Goal: Use online tool/utility: Use online tool/utility

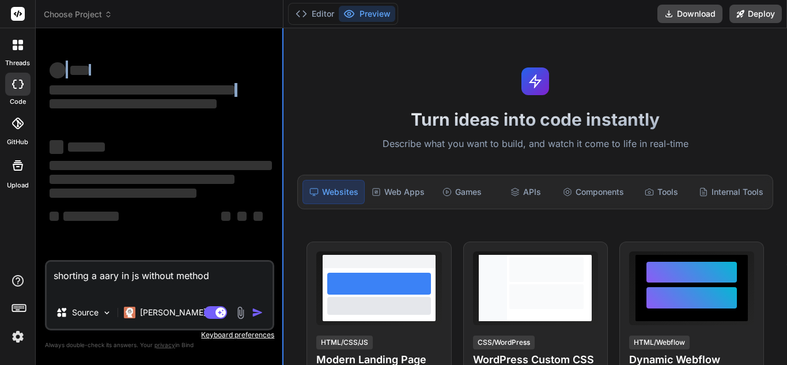
click at [283, 116] on div "Bind AI Web Search Created with Pixso. Code Generator ‌ ‌ ‌ ‌ ‌ ‌ ‌ ‌ ‌ ‌ ‌ ‌ ‌…" at bounding box center [160, 196] width 248 height 336
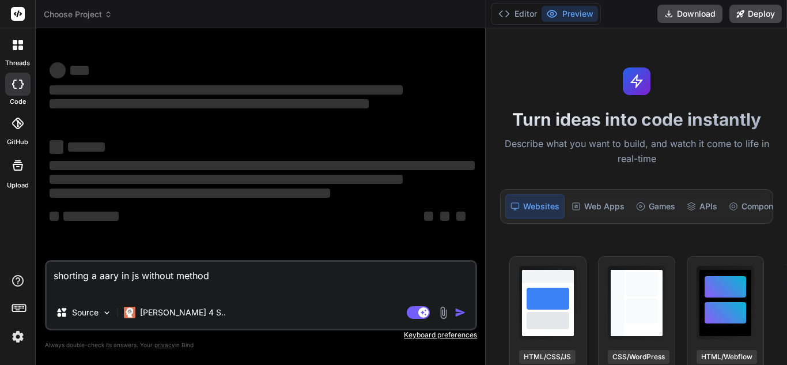
drag, startPoint x: 283, startPoint y: 116, endPoint x: 571, endPoint y: 60, distance: 292.6
click at [571, 60] on div "Choose Project Created with Pixso. Bind AI Web Search Created with Pixso. Code …" at bounding box center [411, 182] width 751 height 365
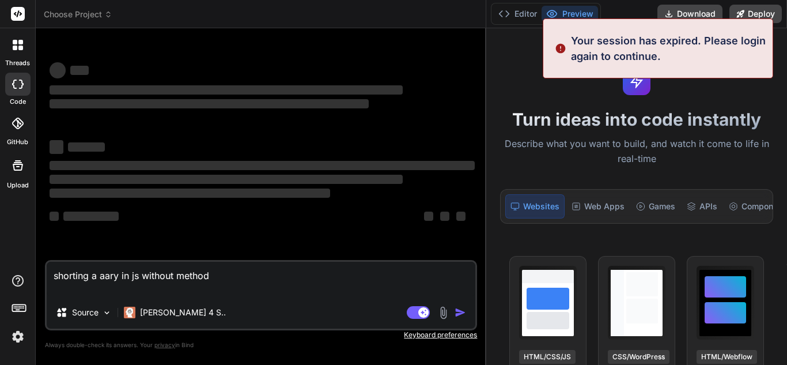
drag, startPoint x: 237, startPoint y: 272, endPoint x: 41, endPoint y: 279, distance: 195.9
click at [41, 279] on div "Bind AI Web Search Created with Pixso. Code Generator ‌ ‌ ‌ ‌ ‌ ‌ ‌ ‌ ‌ ‌ ‌ ‌ ‌…" at bounding box center [261, 196] width 450 height 336
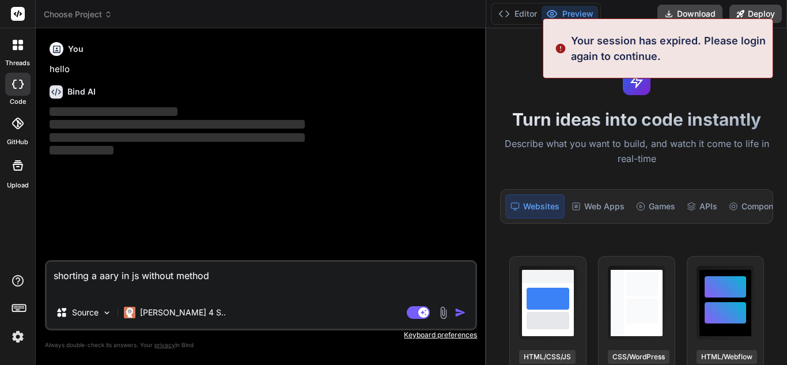
type textarea "x"
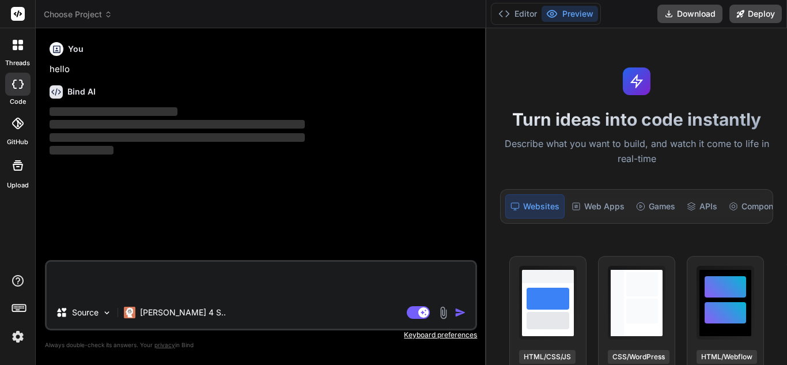
type textarea "x"
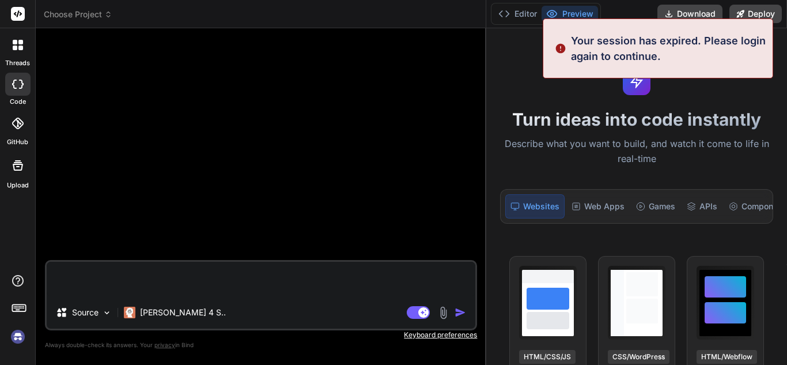
scroll to position [22, 0]
click at [461, 314] on img "button" at bounding box center [460, 312] width 12 height 12
click at [462, 313] on img "button" at bounding box center [460, 312] width 12 height 12
click at [139, 245] on div at bounding box center [262, 148] width 430 height 222
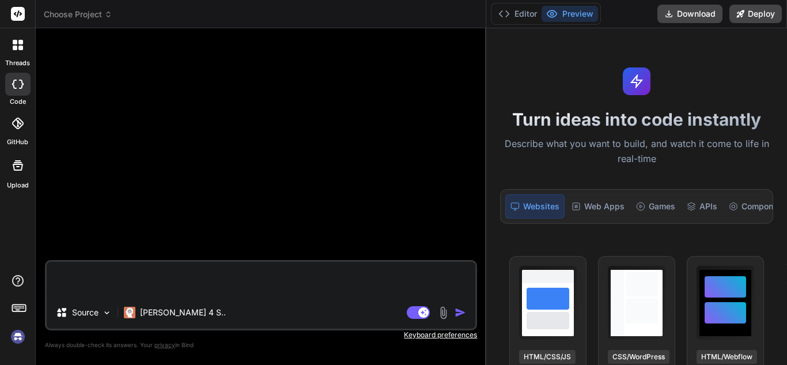
click at [138, 268] on textarea at bounding box center [261, 278] width 428 height 35
type textarea "h"
type textarea "x"
type textarea "hi"
type textarea "x"
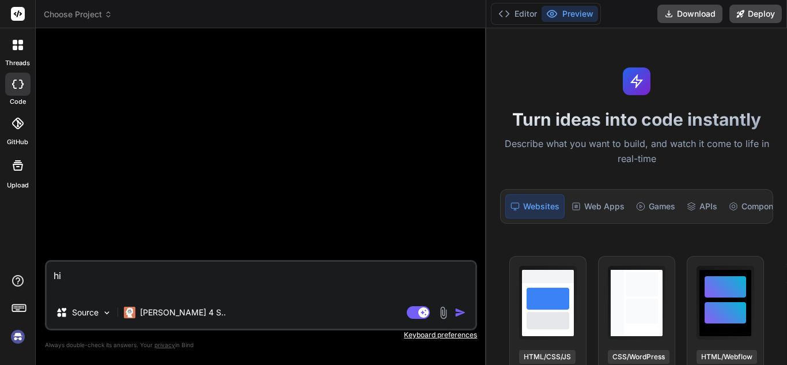
type textarea "hi"
click at [460, 311] on img "button" at bounding box center [460, 312] width 12 height 12
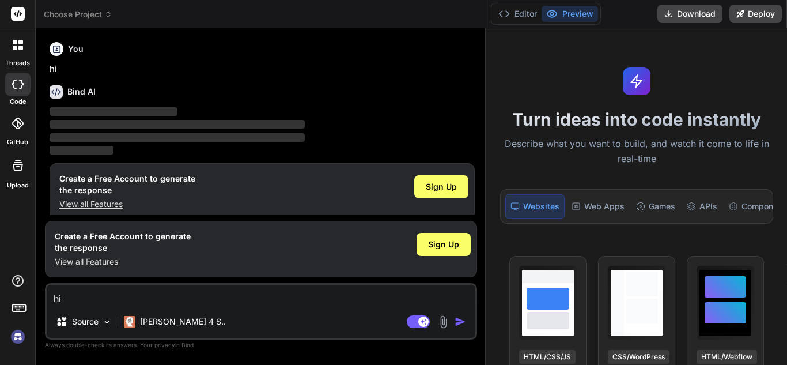
scroll to position [10, 0]
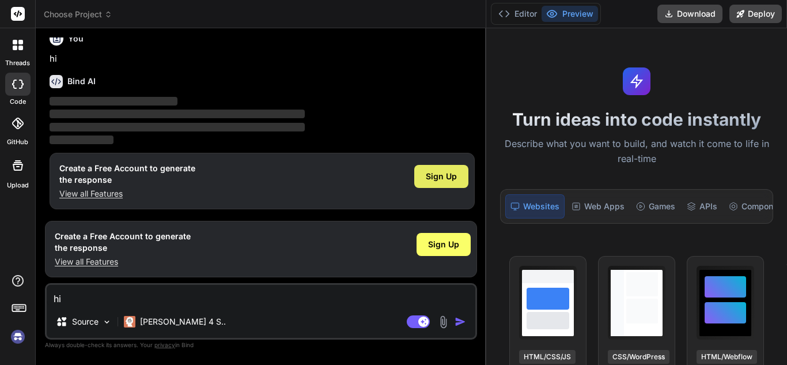
click at [431, 178] on span "Sign Up" at bounding box center [441, 176] width 31 height 12
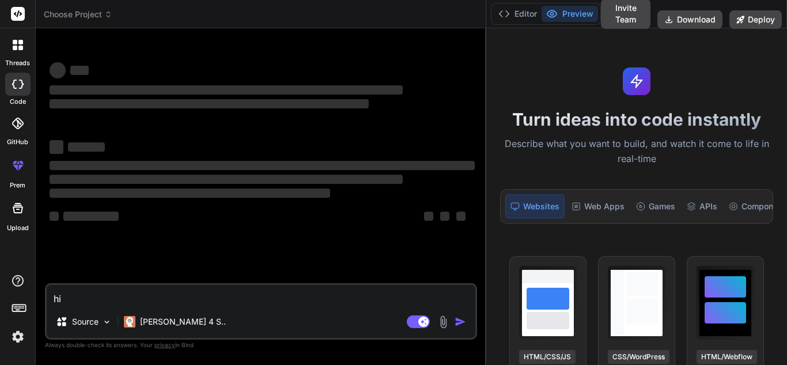
scroll to position [0, 0]
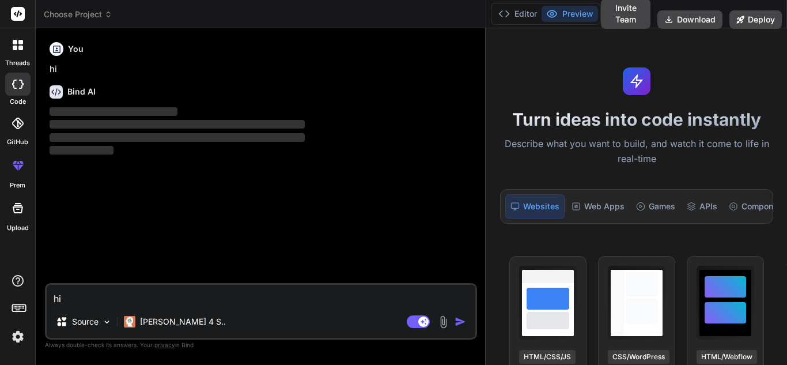
click at [172, 294] on textarea "hi" at bounding box center [261, 294] width 428 height 21
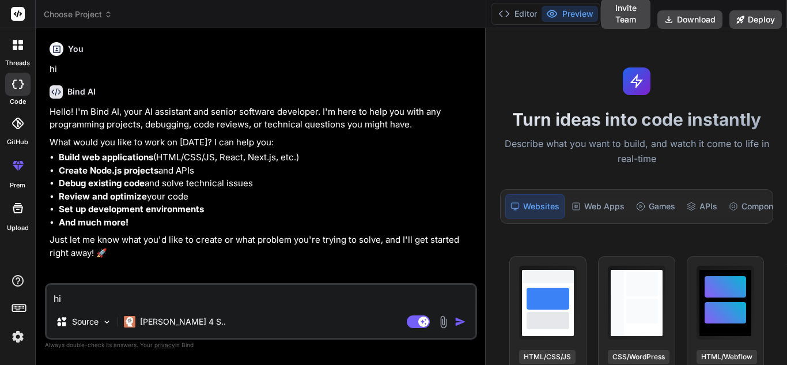
type textarea "x"
click at [142, 296] on textarea "hi" at bounding box center [261, 294] width 428 height 21
type textarea "t"
type textarea "x"
type textarea "to"
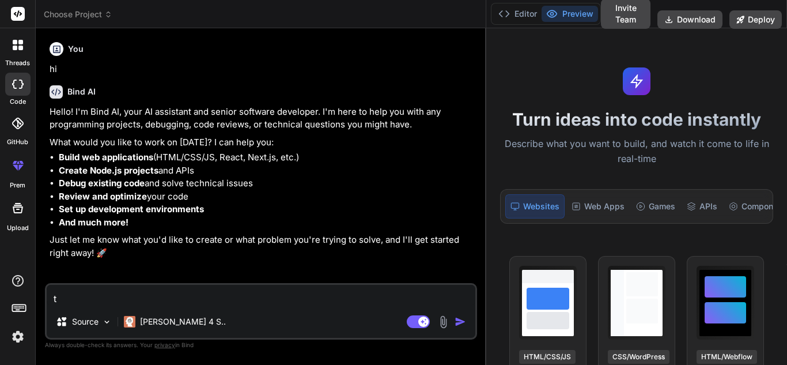
type textarea "x"
type textarea "[PERSON_NAME]"
type textarea "x"
type textarea "[PERSON_NAME]"
type textarea "x"
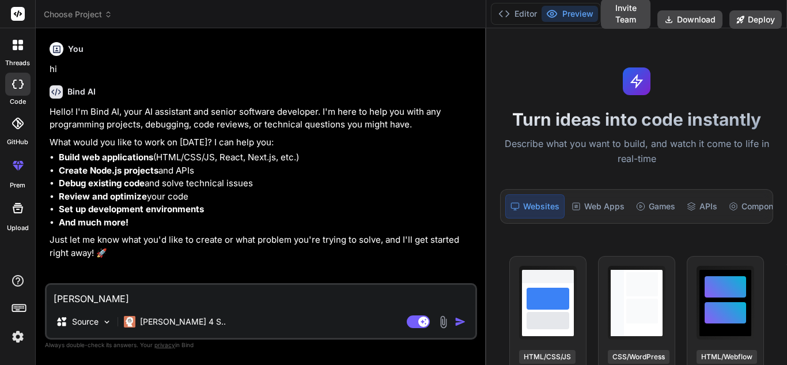
type textarea "[PERSON_NAME]"
type textarea "x"
type textarea "todo"
type textarea "x"
type textarea "todo"
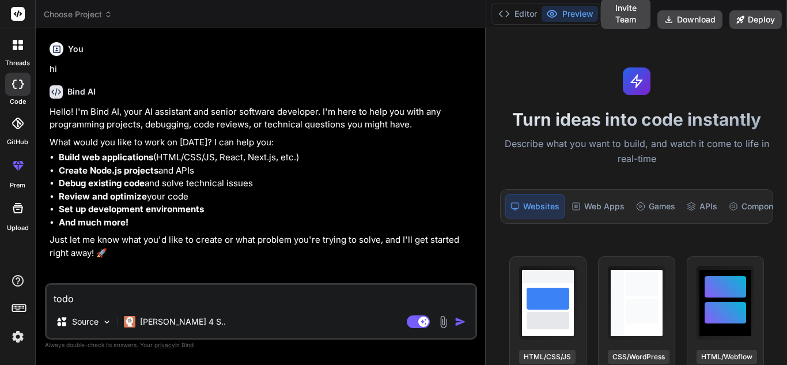
type textarea "x"
type textarea "todo i"
type textarea "x"
type textarea "todo in"
type textarea "x"
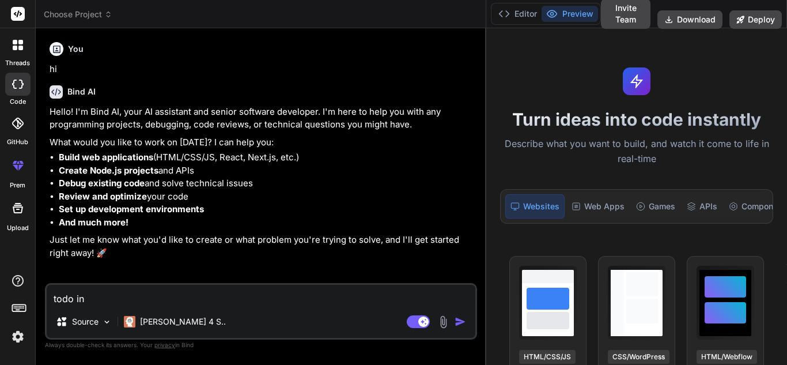
type textarea "todo in"
type textarea "x"
type textarea "todo in c"
type textarea "x"
type textarea "todo in cr"
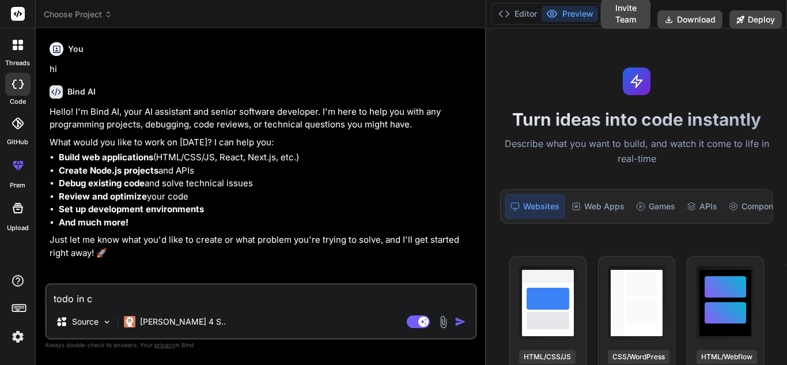
type textarea "x"
type textarea "todo in cre"
type textarea "x"
type textarea "todo in crea"
type textarea "x"
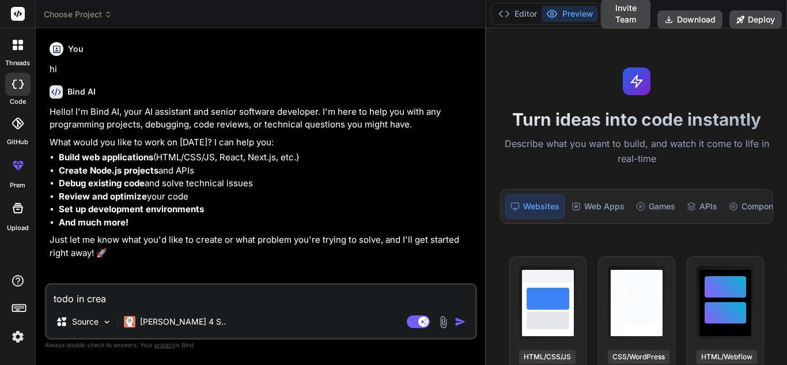
type textarea "todo in creat"
type textarea "x"
type textarea "todo in creat"
type textarea "x"
type textarea "todo in creat"
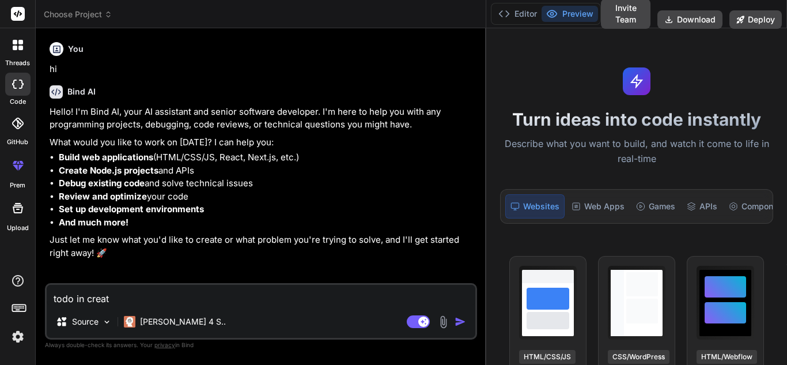
type textarea "x"
type textarea "todo in crea"
type textarea "x"
type textarea "todo in cre"
type textarea "x"
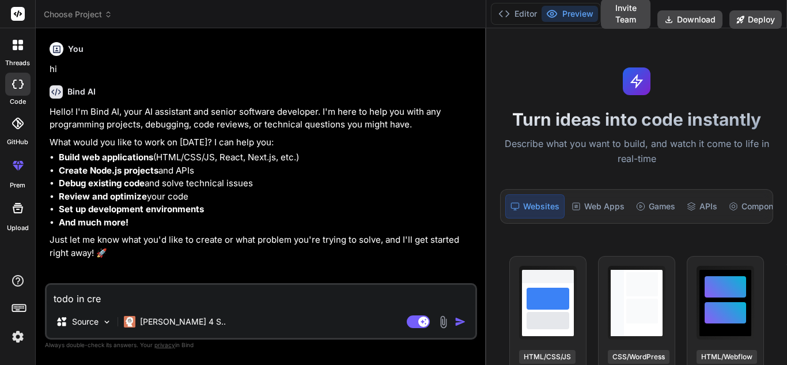
type textarea "todo in cr"
type textarea "x"
type textarea "todo in c"
type textarea "x"
type textarea "todo in"
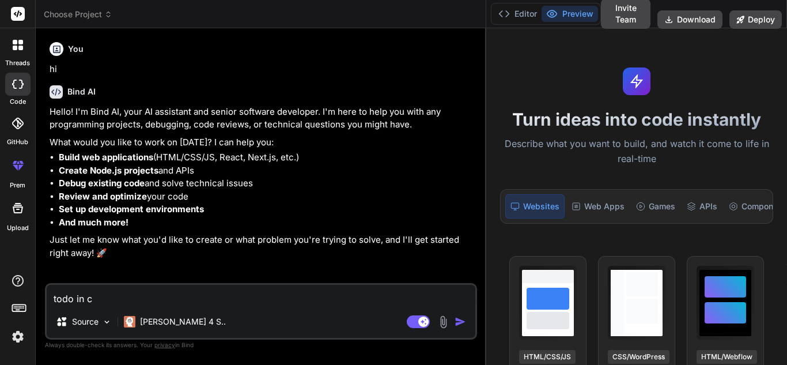
type textarea "x"
type textarea "todo in r"
type textarea "x"
type textarea "todo in re"
type textarea "x"
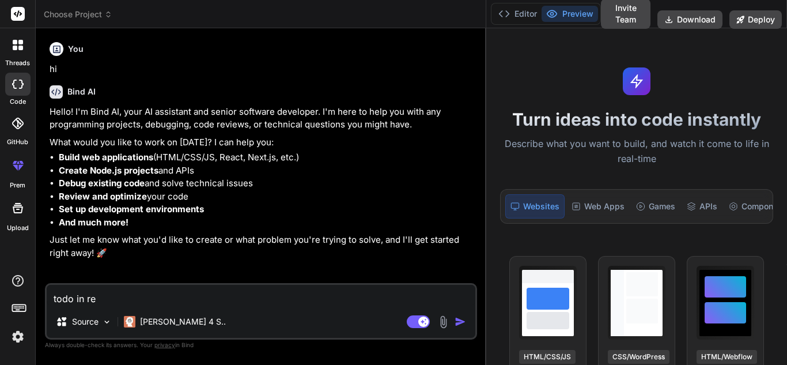
type textarea "todo in rea"
type textarea "x"
type textarea "todo in reac"
type textarea "x"
type textarea "todo in reac"
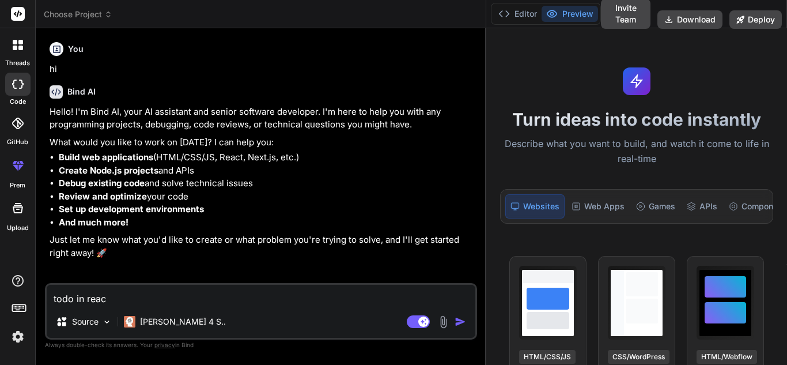
type textarea "x"
type textarea "todo in reac"
type textarea "x"
type textarea "todo in react"
type textarea "x"
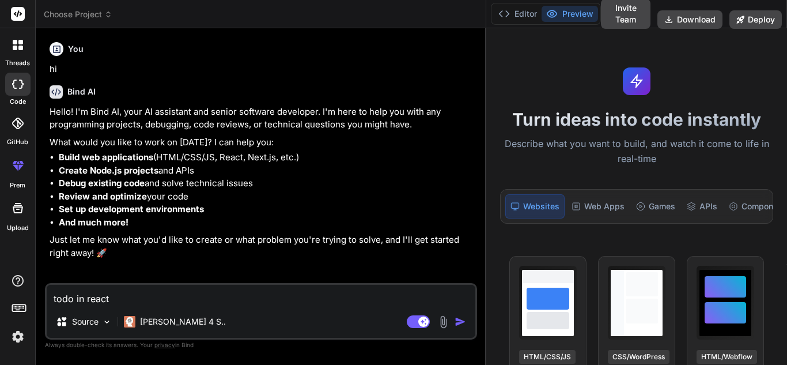
type textarea "todo in react"
type textarea "x"
type textarea "todo in react j"
type textarea "x"
type textarea "todo in react js"
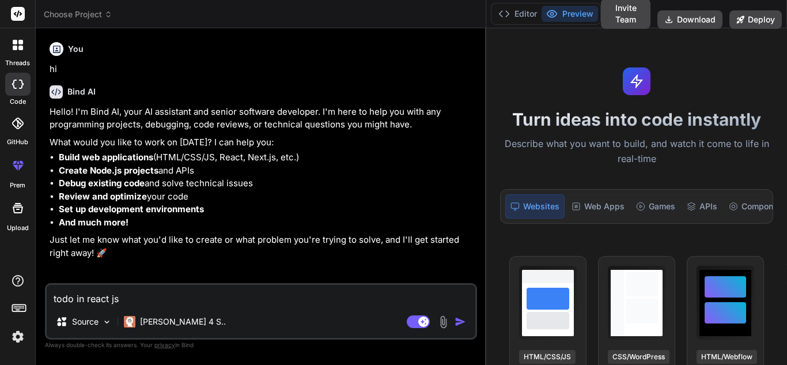
type textarea "x"
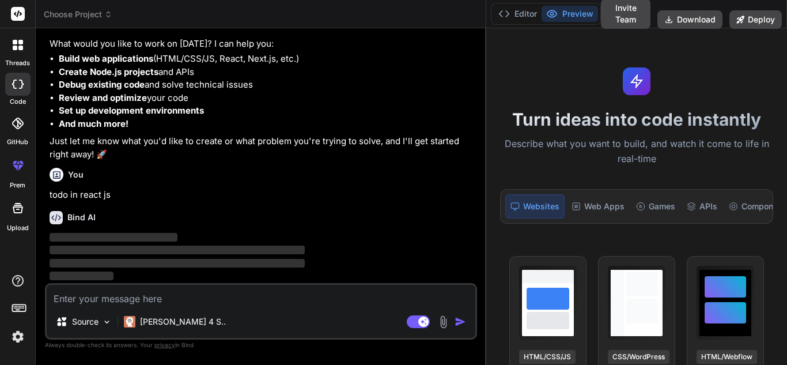
scroll to position [98, 0]
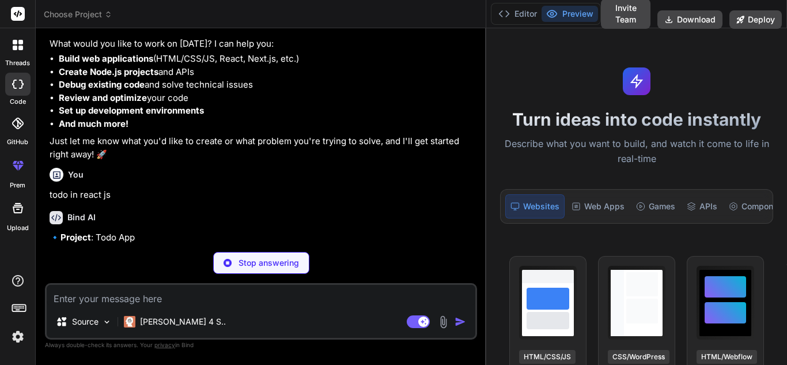
drag, startPoint x: 485, startPoint y: 156, endPoint x: 576, endPoint y: 132, distance: 94.1
click at [576, 132] on div "Choose Project Created with Pixso. Bind AI Web Search Created with Pixso. Code …" at bounding box center [411, 182] width 751 height 365
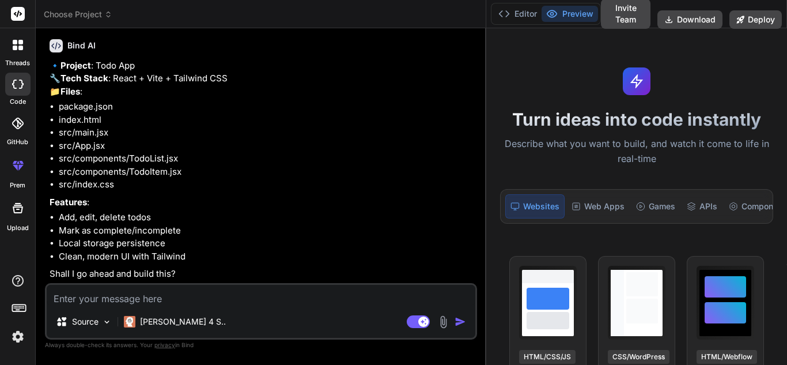
type textarea "x"
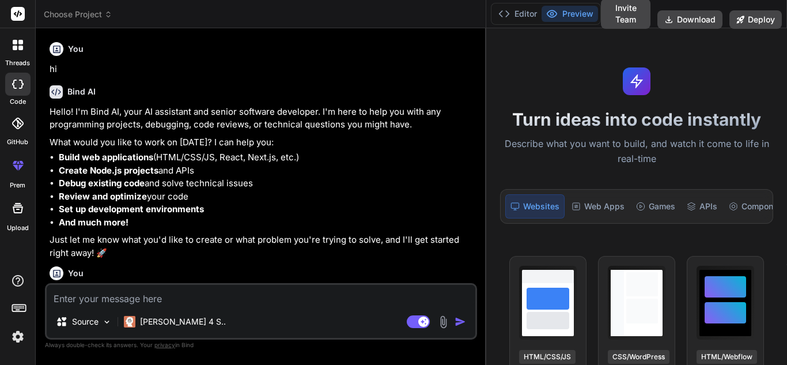
scroll to position [296, 0]
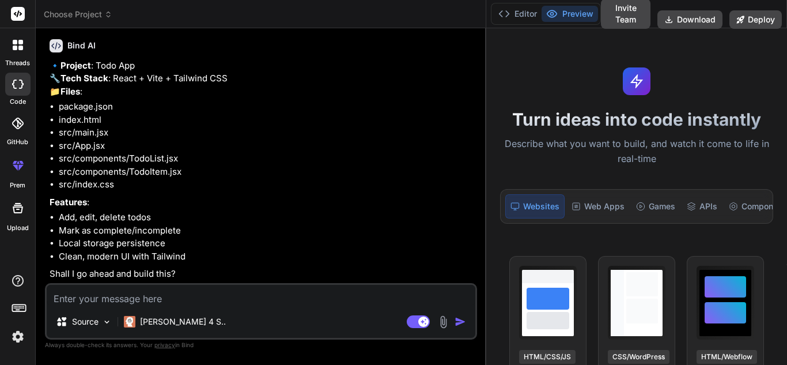
click at [144, 294] on textarea at bounding box center [261, 294] width 428 height 21
type textarea "g"
type textarea "x"
type textarea "gi"
type textarea "x"
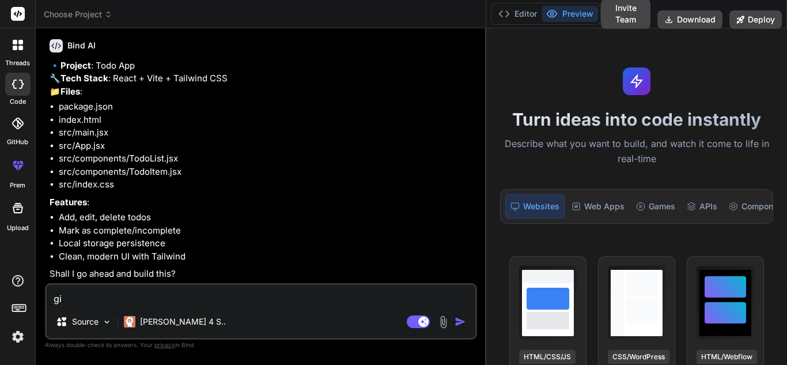
type textarea "giv"
type textarea "x"
type textarea "give"
type textarea "x"
type textarea "give"
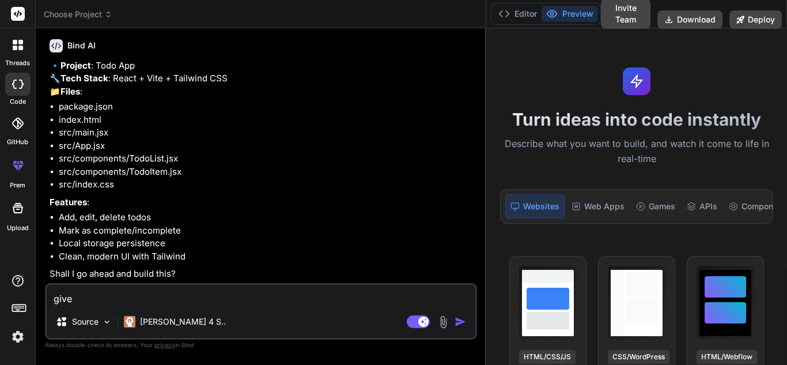
type textarea "x"
type textarea "give m"
type textarea "x"
type textarea "give me"
type textarea "x"
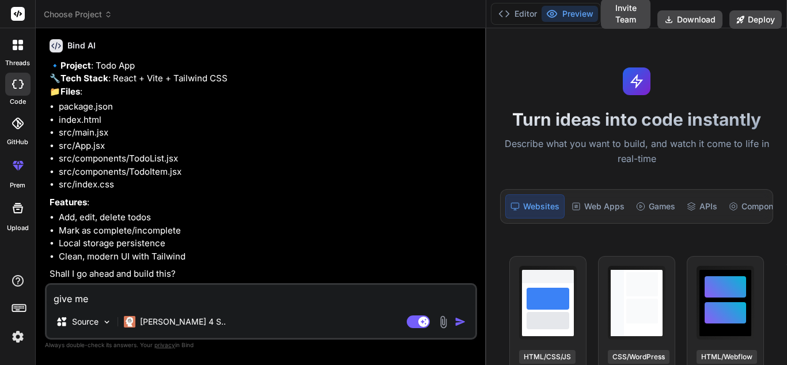
type textarea "give me"
type textarea "x"
type textarea "give me t"
type textarea "x"
type textarea "give me th"
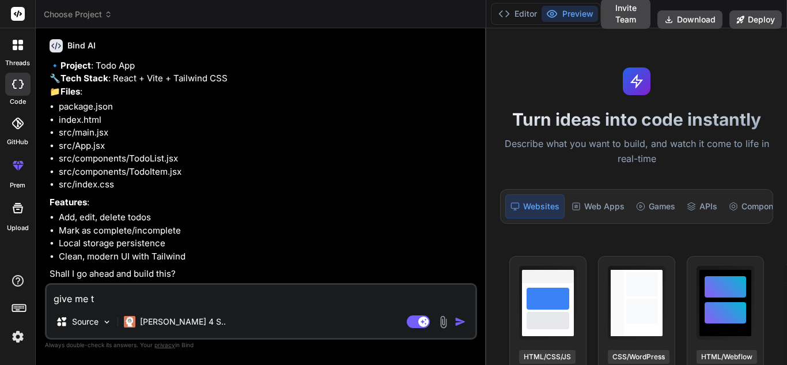
type textarea "x"
type textarea "give me the"
type textarea "x"
type textarea "give me the"
type textarea "x"
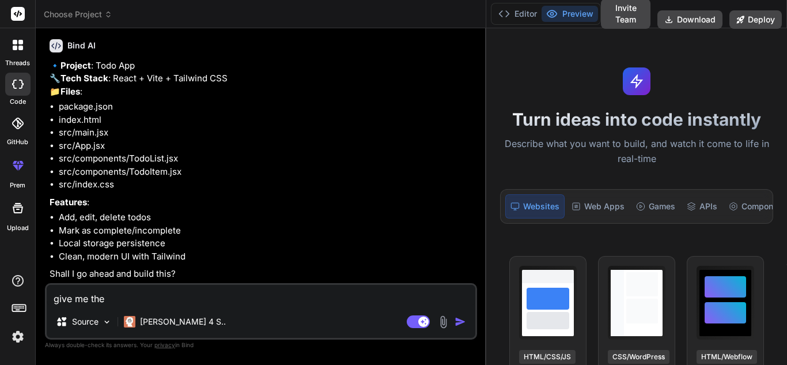
type textarea "give me the l"
type textarea "x"
type textarea "give me the lo"
type textarea "x"
type textarea "give me the log"
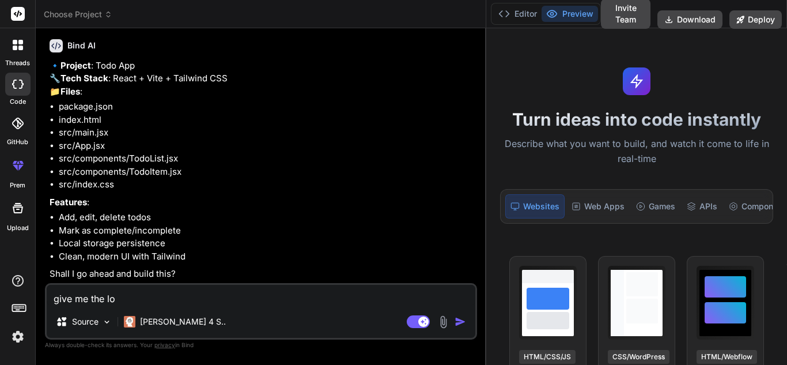
type textarea "x"
type textarea "give me the logi"
type textarea "x"
type textarea "give me the logic"
type textarea "x"
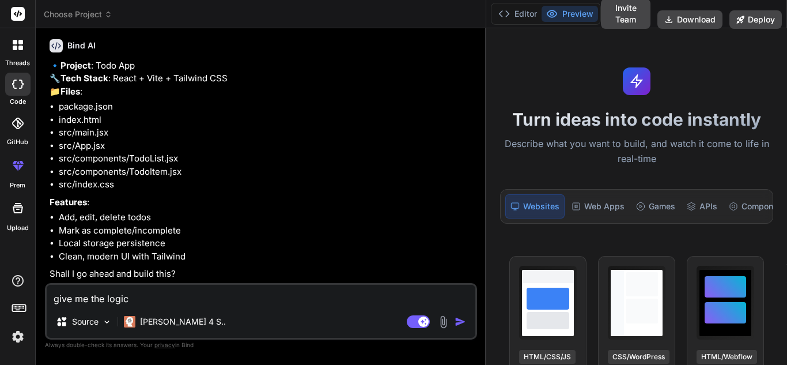
type textarea "give me the logic"
type textarea "x"
type textarea "give me the logic o"
type textarea "x"
type textarea "give me the logic of"
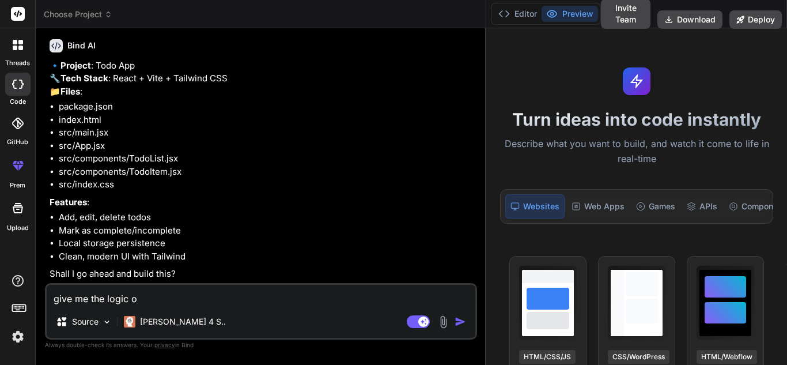
type textarea "x"
type textarea "give me the logic of"
type textarea "x"
type textarea "give me the logic of t"
type textarea "x"
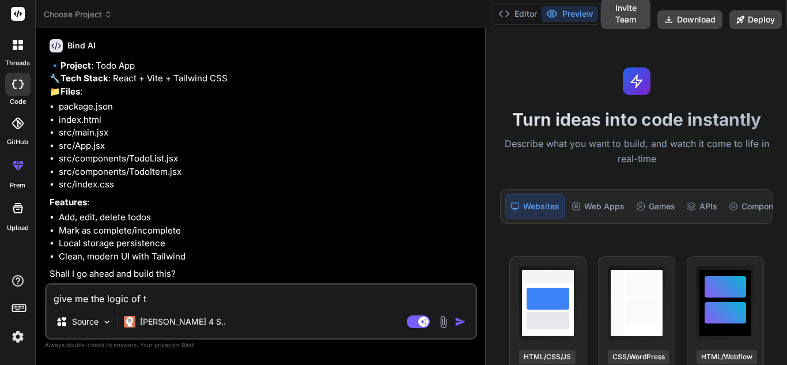
type textarea "give me the logic of to"
type textarea "x"
type textarea "give me the logic of [PERSON_NAME]"
type textarea "x"
type textarea "give me the logic of todo"
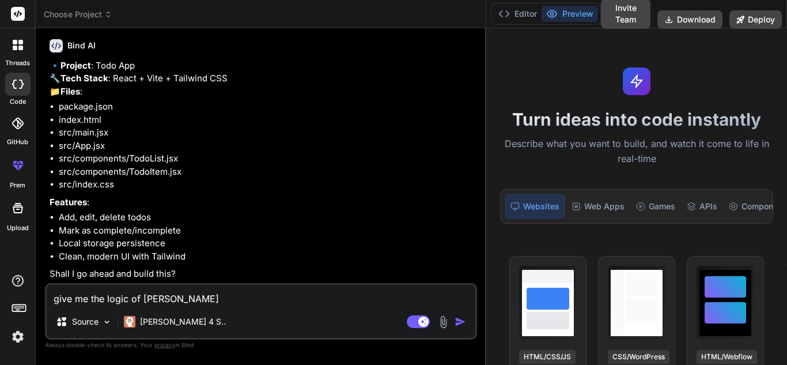
type textarea "x"
type textarea "give me the logic of todo"
type textarea "x"
type textarea "give me the logic of todo"
click at [460, 321] on img "button" at bounding box center [460, 322] width 12 height 12
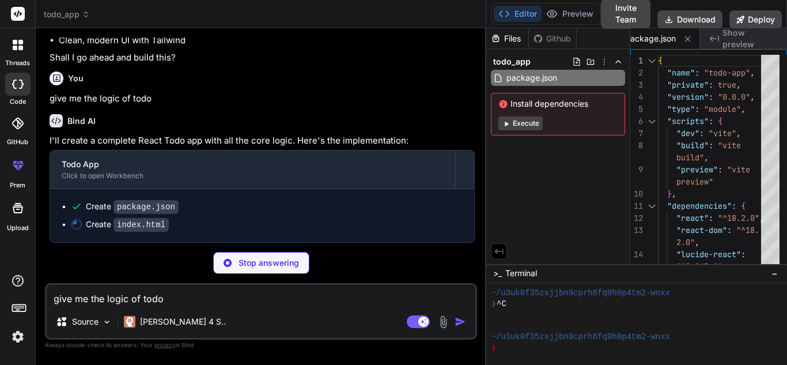
scroll to position [512, 0]
type textarea "x"
type textarea "div> <script type="module" src="/src/main.jsx"></script> </body> </html>"
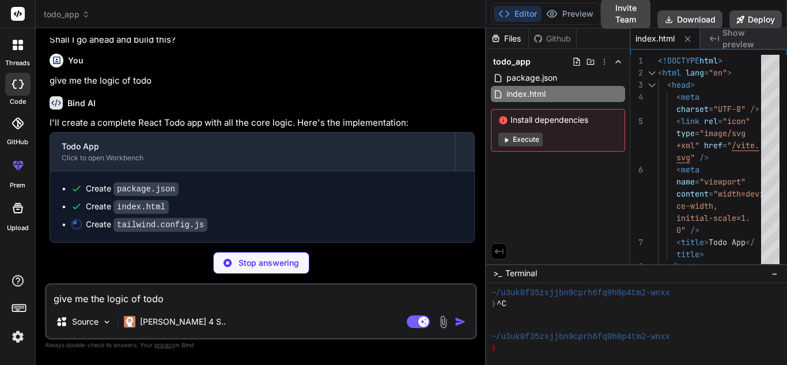
type textarea "x"
type textarea "extend: {}, }, plugins: [], }"
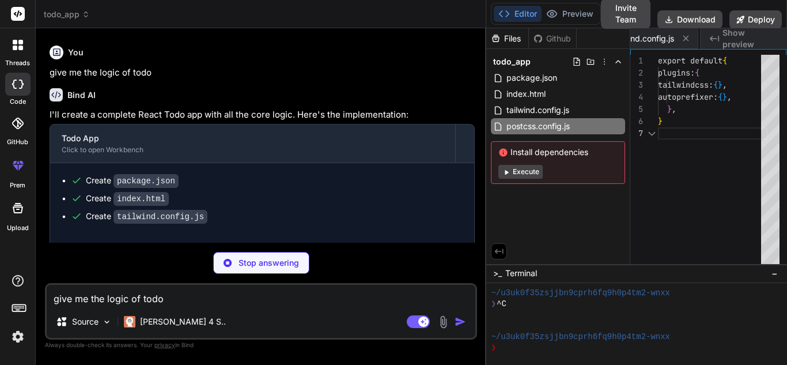
type textarea "x"
type textarea "export default { plugins: { tailwindcss: {}, autoprefixer: {}, }, }"
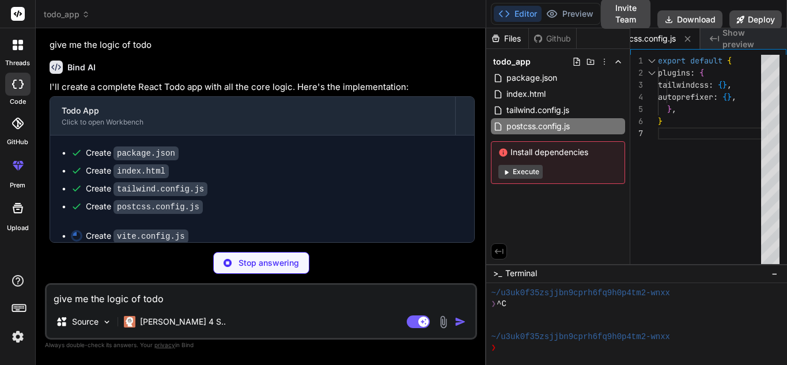
type textarea "x"
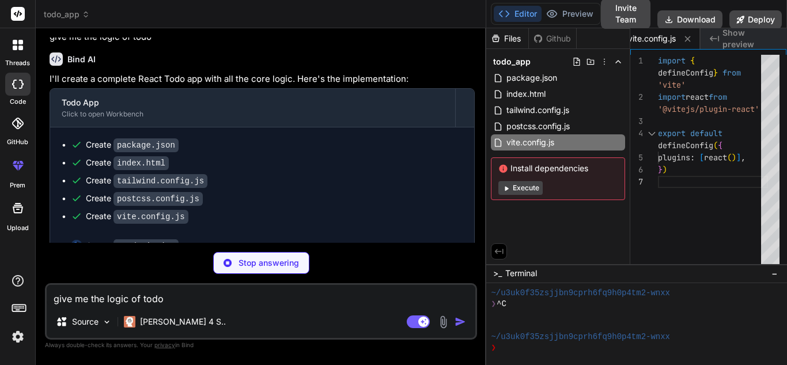
scroll to position [583, 0]
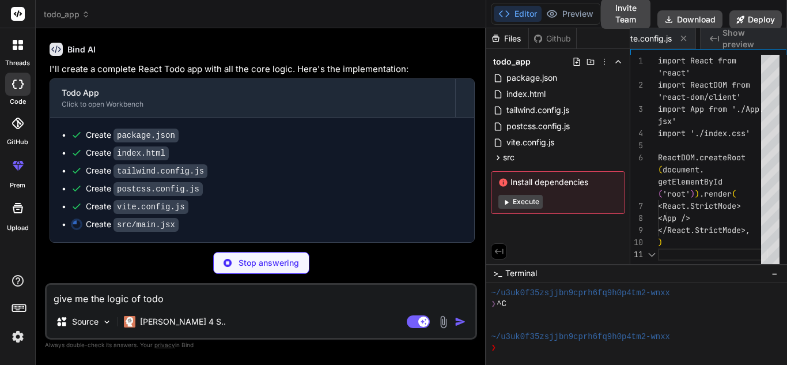
type textarea "x"
type textarea "getElementById('root')).render( <React.StrictMode> <App /> </React.StrictMode>,…"
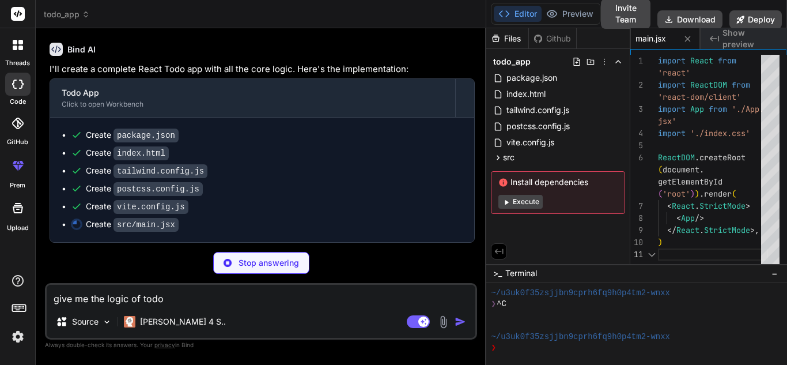
type textarea "x"
type textarea "@tailwind base; @tailwind components; @tailwind utilities;"
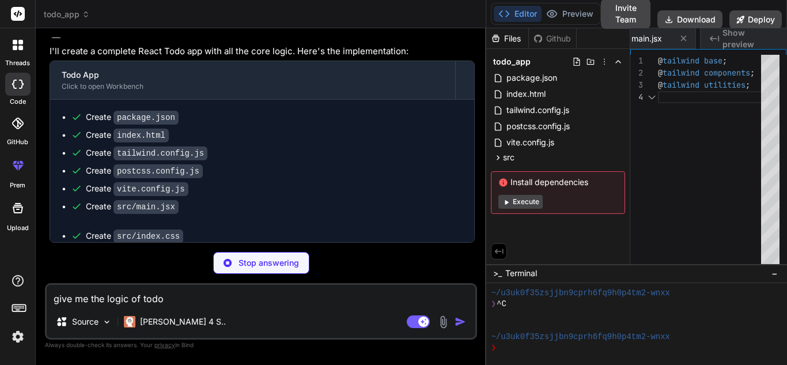
scroll to position [0, 481]
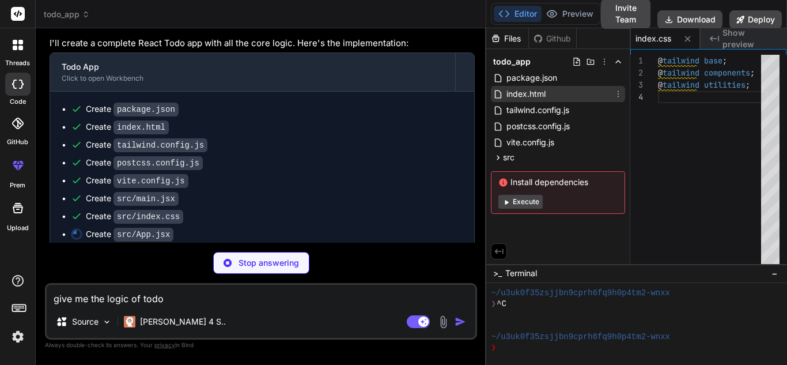
type textarea "x"
click at [507, 93] on span "index.html" at bounding box center [525, 94] width 41 height 14
type textarea "div> <script type="module" src="/src/main.jsx"></script> </body> </html>"
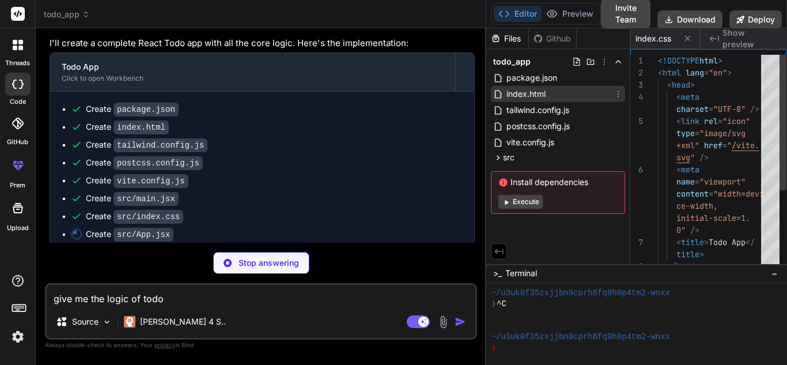
scroll to position [0, 79]
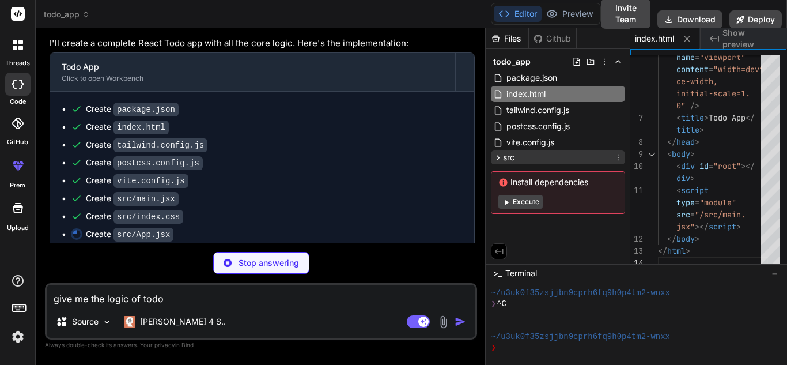
click at [495, 157] on icon at bounding box center [498, 158] width 10 height 10
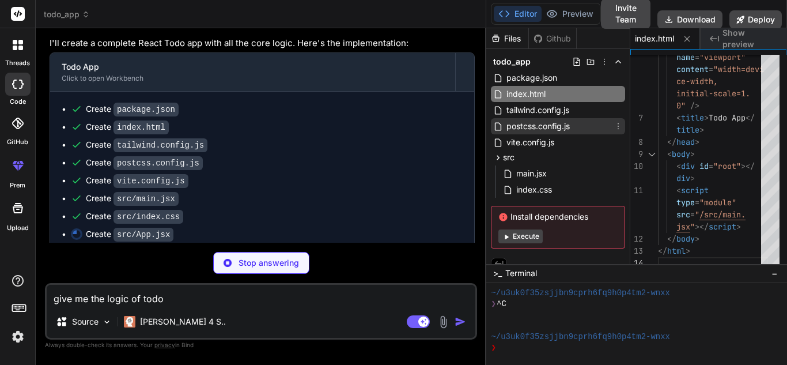
scroll to position [10, 0]
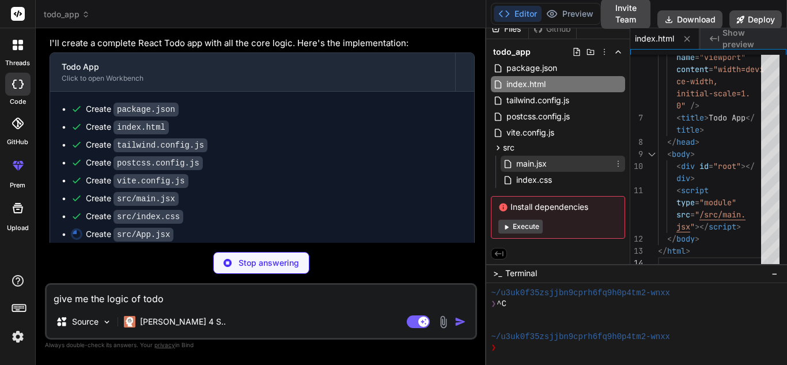
type textarea "x"
click at [539, 159] on span "main.jsx" at bounding box center [531, 164] width 33 height 14
type textarea "getElementById('root')).render( <React.StrictMode> <App /> </React.StrictMode>,…"
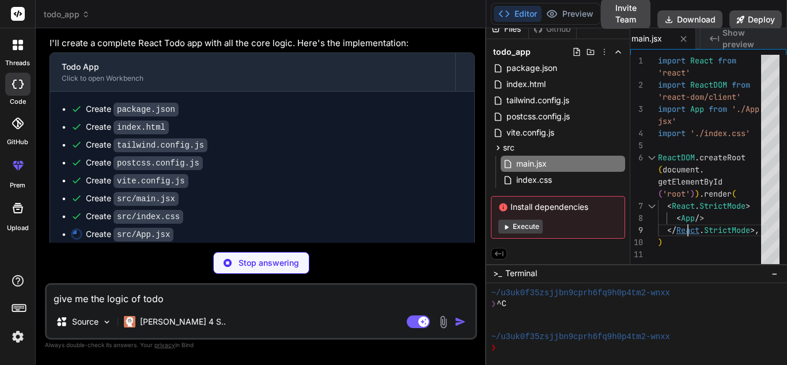
type textarea "x"
click at [686, 219] on div "( document . getElementById ( 'root' ) ) . render ( < React . StrictMode > < Ap…" at bounding box center [713, 162] width 110 height 214
type textarea "import React from 'react' import ReactDOM from 'react-dom/client' import App fr…"
click at [687, 218] on div "import React" at bounding box center [709, 208] width 68 height 19
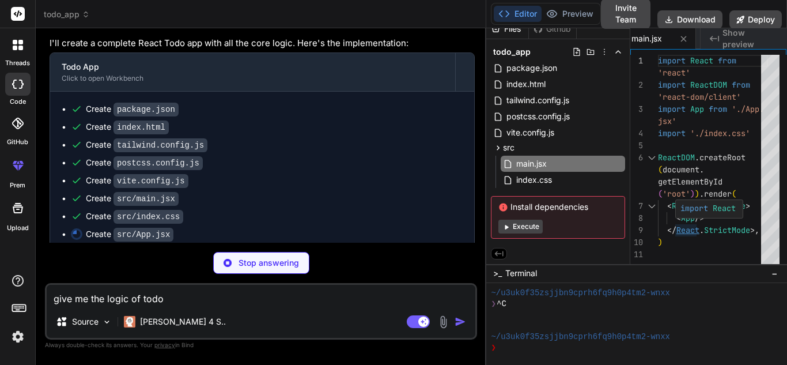
type textarea "x"
type textarea "export default App;"
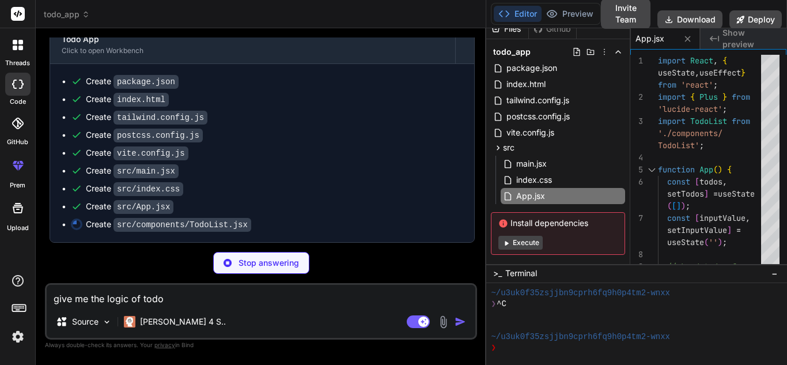
scroll to position [637, 0]
type textarea "x"
type textarea "export default TodoList;"
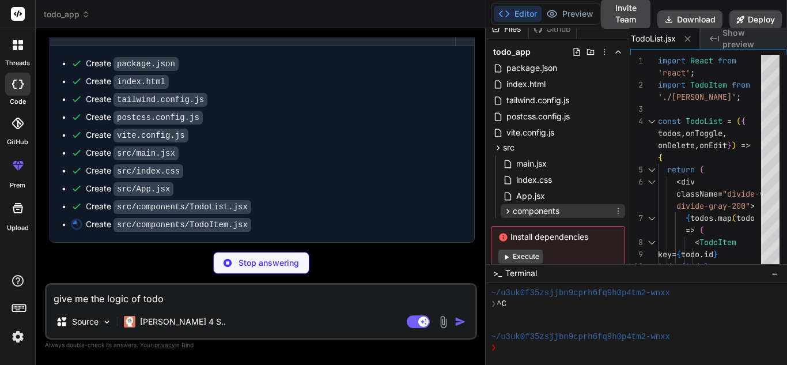
click at [502, 209] on div "components" at bounding box center [562, 211] width 124 height 14
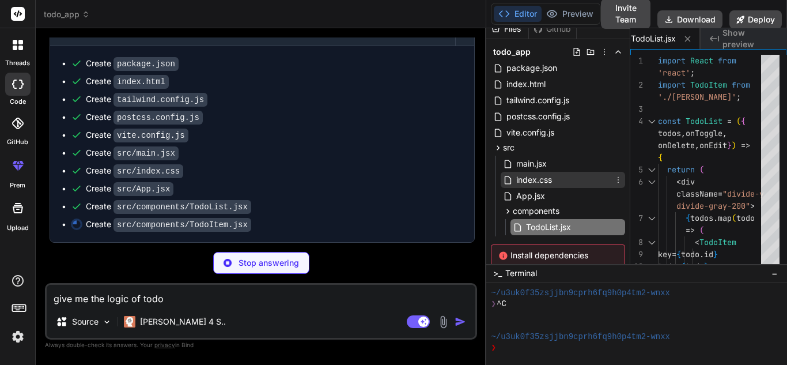
scroll to position [58, 0]
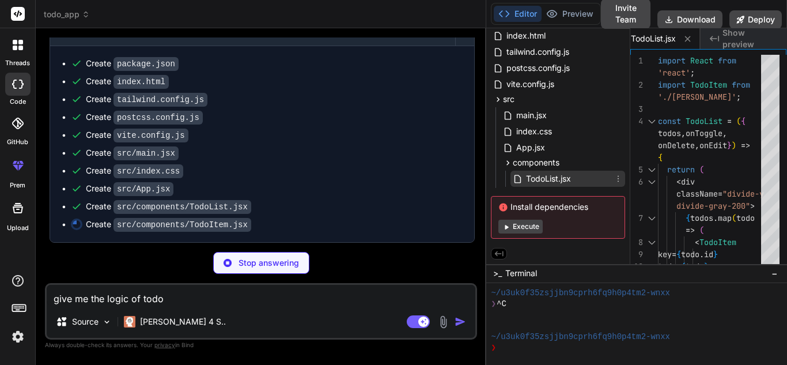
click at [526, 177] on span "TodoList.jsx" at bounding box center [548, 179] width 47 height 14
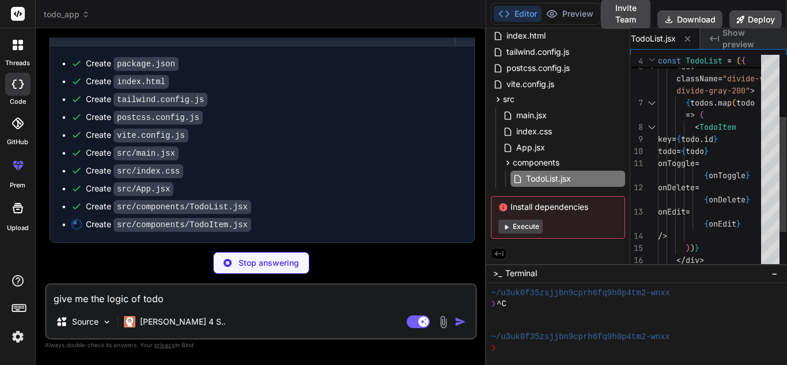
type textarea "x"
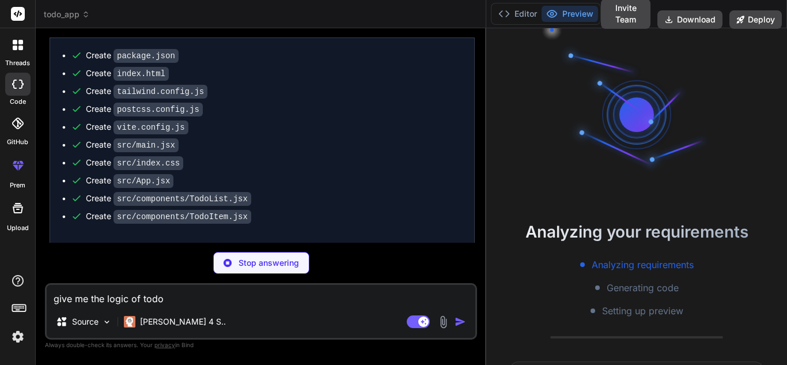
scroll to position [77, 0]
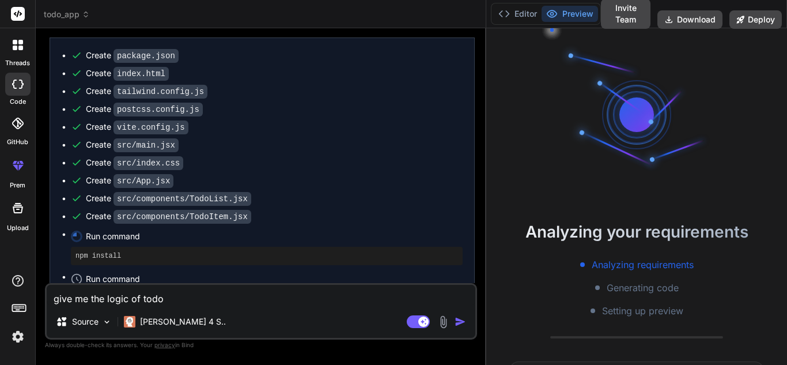
type textarea "x"
type textarea "</div> ); }; export default TodoItem;"
type textarea "x"
type textarea "export default TodoItem;"
type textarea "x"
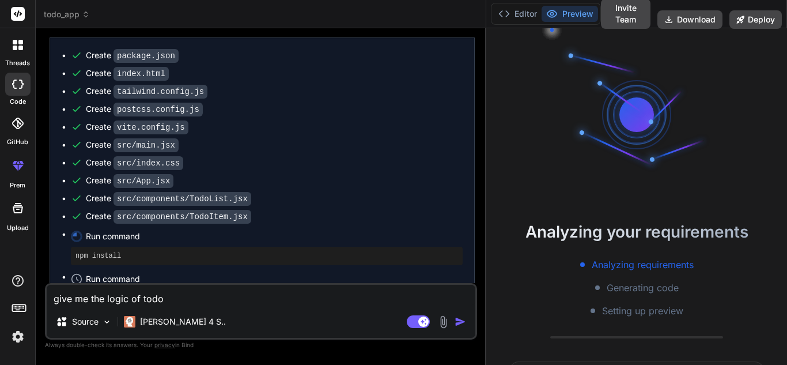
type textarea "</div> </div> ); }; export default TodoItem;"
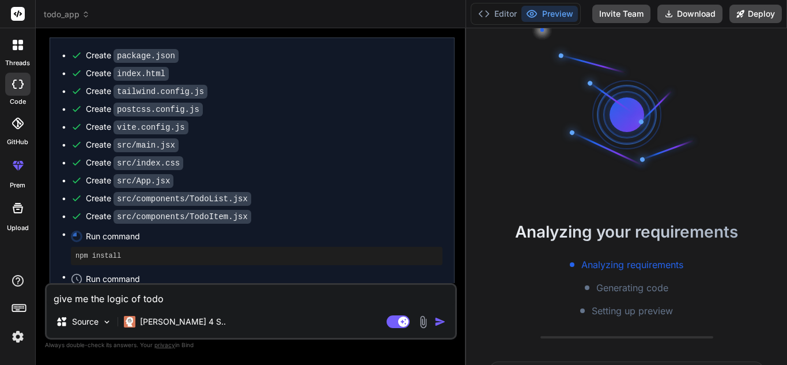
type textarea "x"
type textarea "export default TodoItem;"
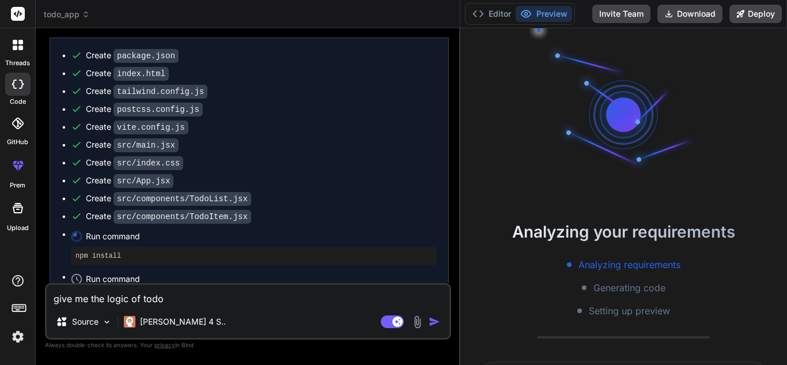
type textarea "x"
type textarea "export default TodoItem;"
drag, startPoint x: 485, startPoint y: 181, endPoint x: 441, endPoint y: 184, distance: 44.4
click at [441, 184] on div "Bind AI Web Search Created with Pixso. Code Generator You hi Bind AI Hello! I'm…" at bounding box center [248, 196] width 424 height 336
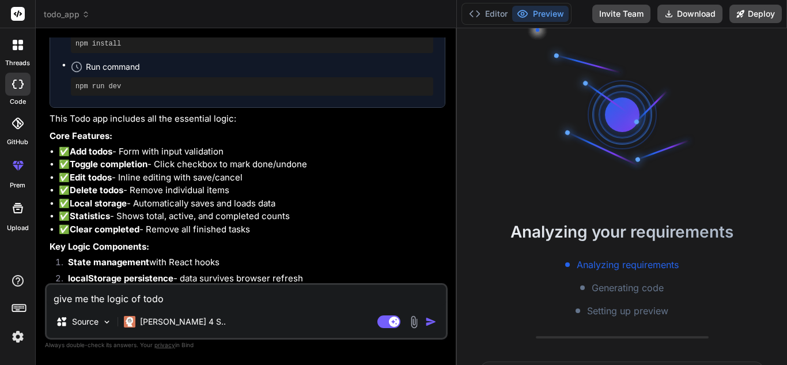
scroll to position [906, 0]
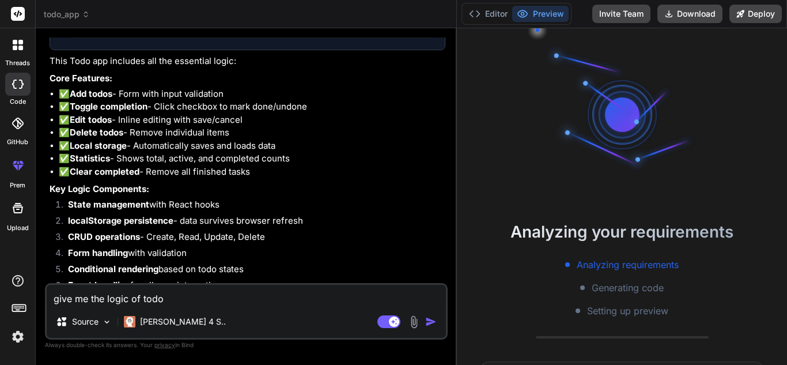
drag, startPoint x: 141, startPoint y: 171, endPoint x: 289, endPoint y: 172, distance: 148.0
click at [289, 153] on li "✅ Local storage - Automatically saves and loads data" at bounding box center [252, 145] width 386 height 13
drag, startPoint x: 122, startPoint y: 184, endPoint x: 325, endPoint y: 180, distance: 203.3
click at [325, 165] on li "✅ Statistics - Shows total, active, and completed counts" at bounding box center [252, 158] width 386 height 13
drag, startPoint x: 149, startPoint y: 197, endPoint x: 263, endPoint y: 197, distance: 114.0
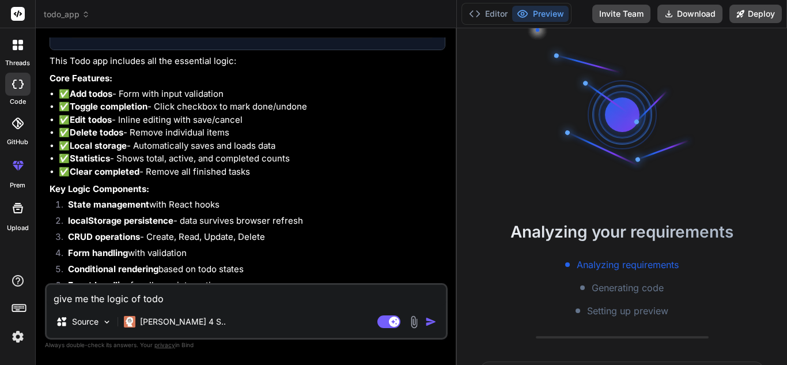
click at [263, 179] on li "✅ Clear completed - Remove all finished tasks" at bounding box center [252, 171] width 386 height 13
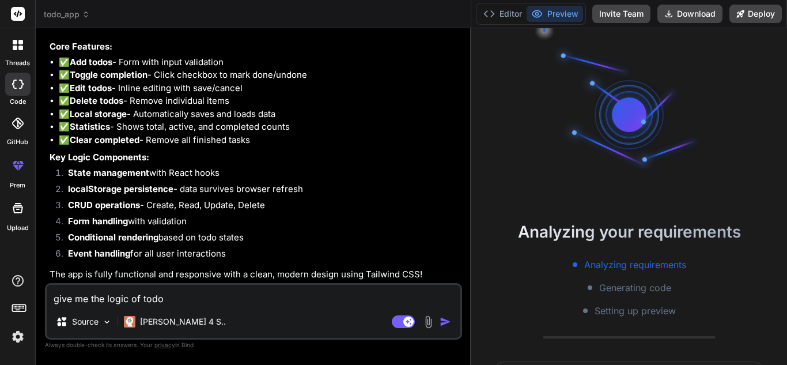
type textarea "x"
type textarea "</div> </div> ); }; export default TodoItem;"
type textarea "x"
type textarea "export default TodoItem;"
type textarea "x"
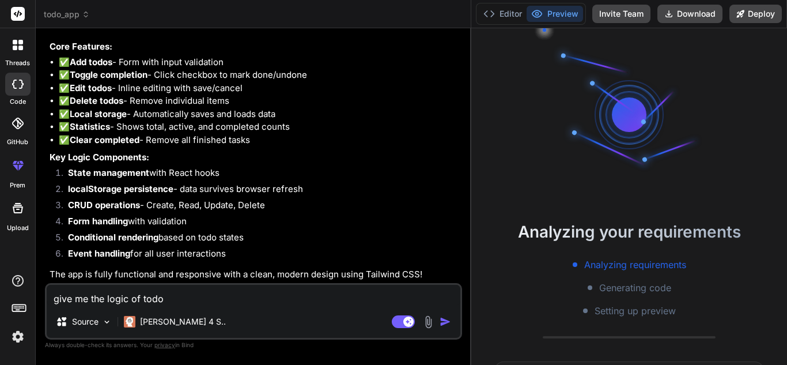
type textarea "</button> </> )} </div> </div> ); }; export default TodoItem;"
type textarea "x"
type textarea "</div> ); }; export default TodoItem;"
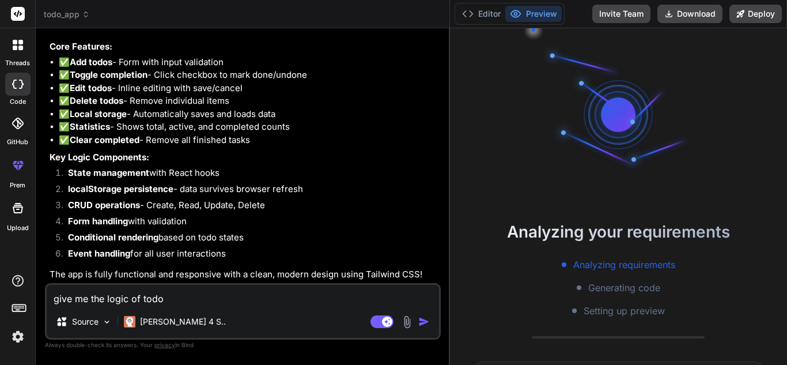
type textarea "x"
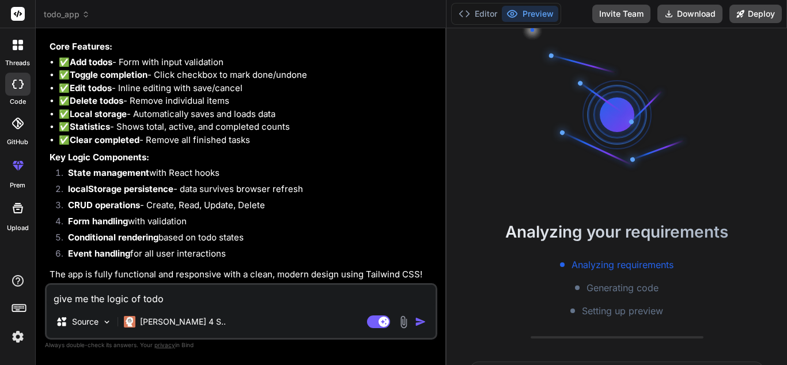
scroll to position [0, 662]
drag, startPoint x: 457, startPoint y: 175, endPoint x: 430, endPoint y: 174, distance: 27.1
click at [430, 174] on div "Bind AI Web Search Created with Pixso. Code Generator You hi Bind AI Hello! I'm…" at bounding box center [241, 196] width 410 height 336
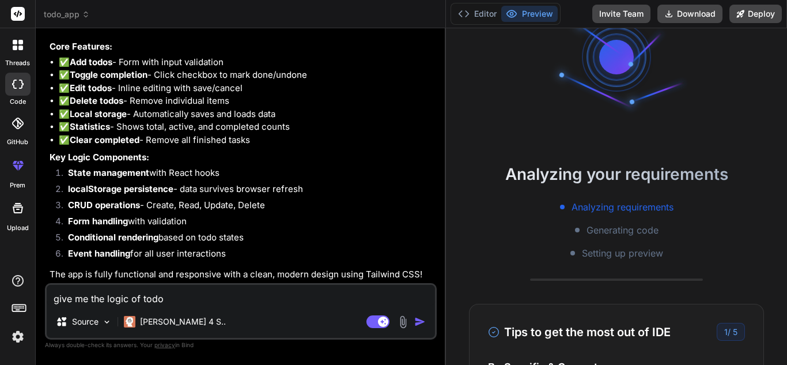
scroll to position [0, 0]
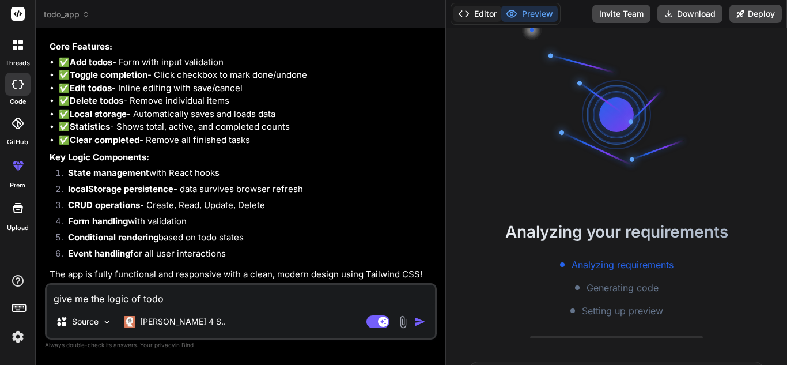
click at [483, 14] on button "Editor" at bounding box center [477, 14] width 48 height 16
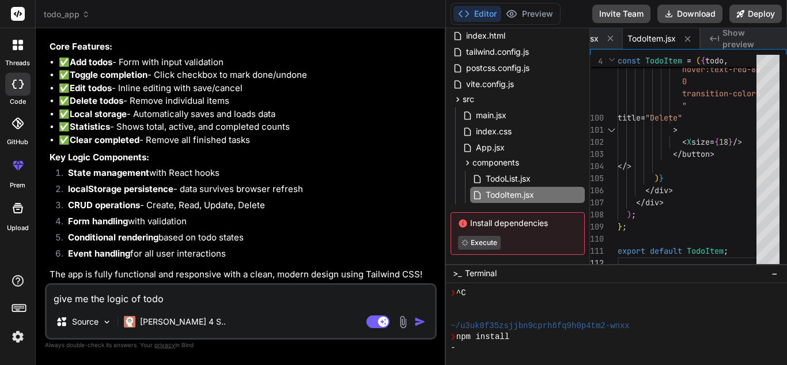
click at [203, 290] on textarea "give me the logic of todo" at bounding box center [241, 294] width 388 height 21
paste textarea "import React, { useState } from 'react' const Todo = ({setOpenList}) => { const…"
type textarea "import React, { useState } from 'react' const Todo = ({setOpenList}) => { const…"
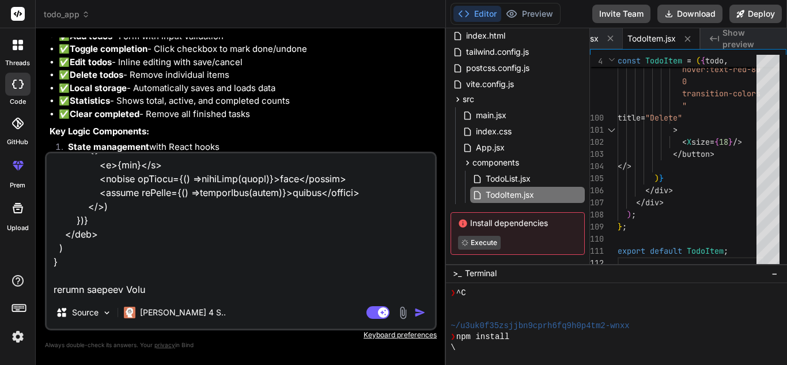
click at [189, 278] on textarea at bounding box center [241, 224] width 388 height 143
type textarea "x"
type textarea "import React, { useState } from 'react' const Todo = ({setOpenList}) => { const…"
type textarea "x"
type textarea "import React, { useState } from 'react' const Todo = ({setOpenList}) => { const…"
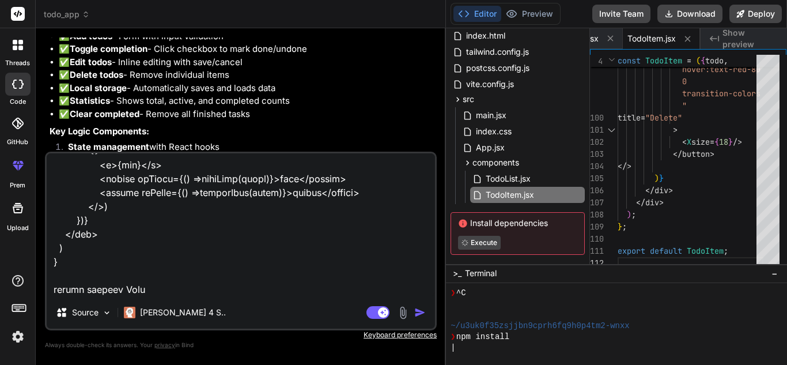
type textarea "x"
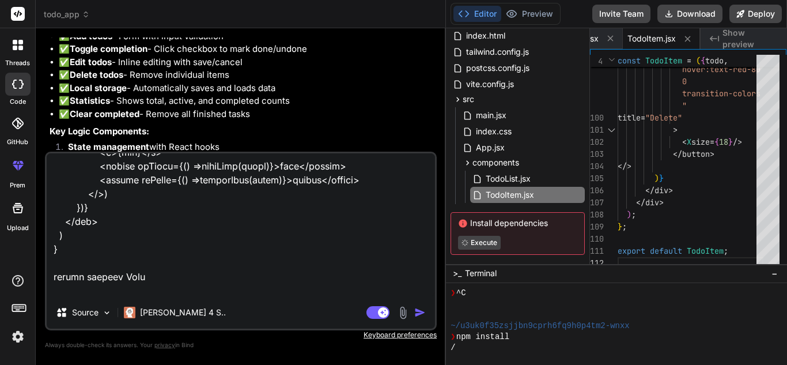
scroll to position [554, 0]
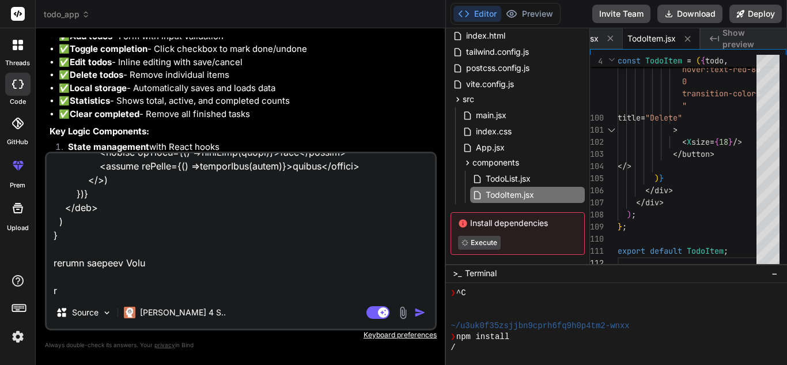
type textarea "import React, { useState } from 'react' const Todo = ({setOpenList}) => { const…"
type textarea "x"
type textarea "import React, { useState } from 'react' const Todo = ({setOpenList}) => { const…"
type textarea "x"
type textarea "import React, { useState } from 'react' const Todo = ({setOpenList}) => { const…"
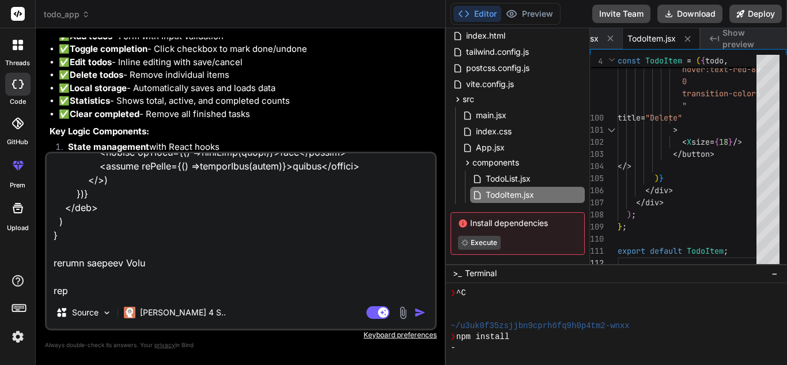
type textarea "x"
type textarea "import React, { useState } from 'react' const Todo = ({setOpenList}) => { const…"
type textarea "x"
type textarea "import React, { useState } from 'react' const Todo = ({setOpenList}) => { const…"
type textarea "x"
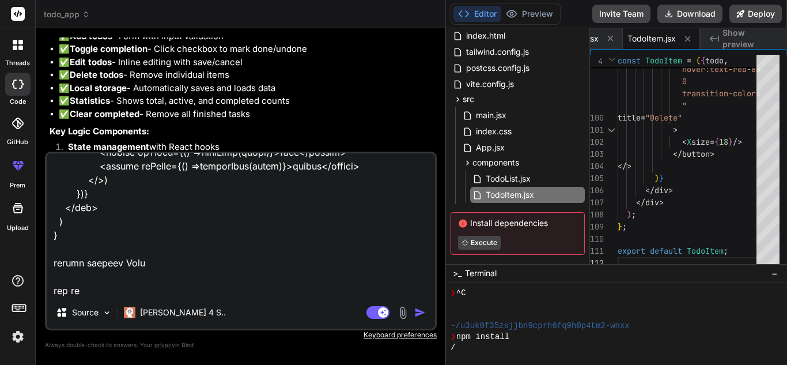
type textarea "import React, { useState } from 'react' const Todo = ({setOpenList}) => { const…"
type textarea "x"
type textarea "import React, { useState } from 'react' const Todo = ({setOpenList}) => { const…"
type textarea "x"
type textarea "import React, { useState } from 'react' const Todo = ({setOpenList}) => { const…"
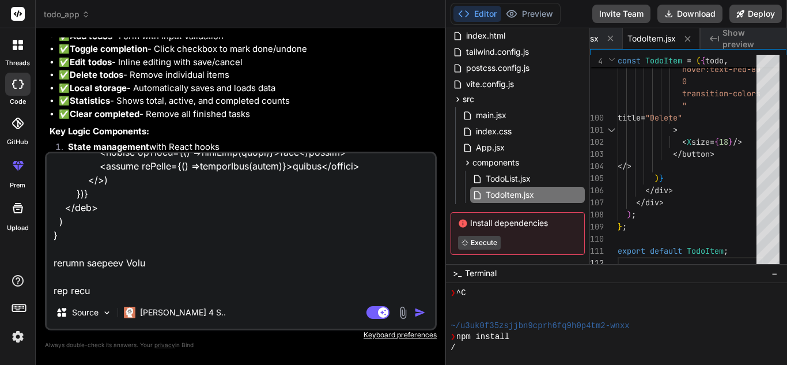
type textarea "x"
type textarea "import React, { useState } from 'react' const Todo = ({setOpenList}) => { const…"
type textarea "x"
type textarea "import React, { useState } from 'react' const Todo = ({setOpenList}) => { const…"
type textarea "x"
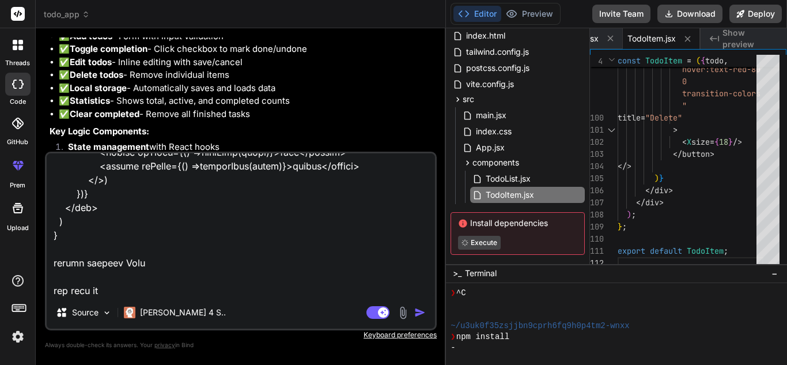
type textarea "import React, { useState } from 'react' const Todo = ({setOpenList}) => { const…"
type textarea "x"
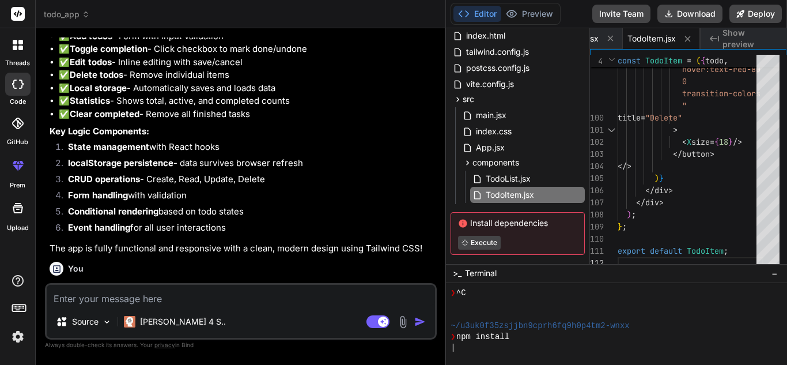
scroll to position [1200, 0]
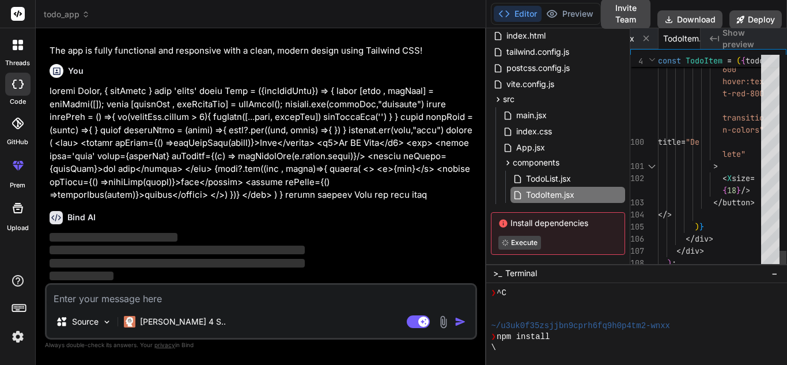
drag, startPoint x: 445, startPoint y: 114, endPoint x: 631, endPoint y: 84, distance: 189.0
click at [631, 84] on div "todo_app Created with Pixso. Bind AI Web Search Created with Pixso. Code Genera…" at bounding box center [411, 182] width 751 height 365
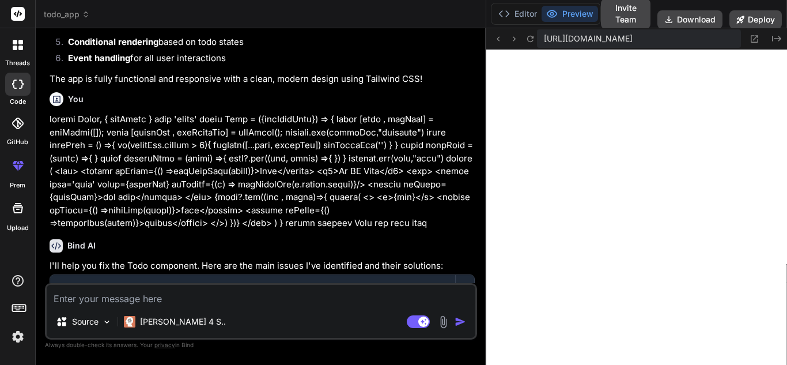
scroll to position [1479, 0]
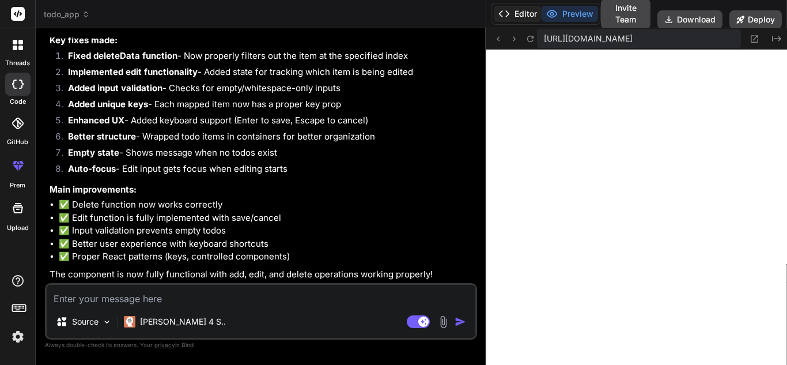
click at [527, 11] on button "Editor" at bounding box center [517, 14] width 48 height 16
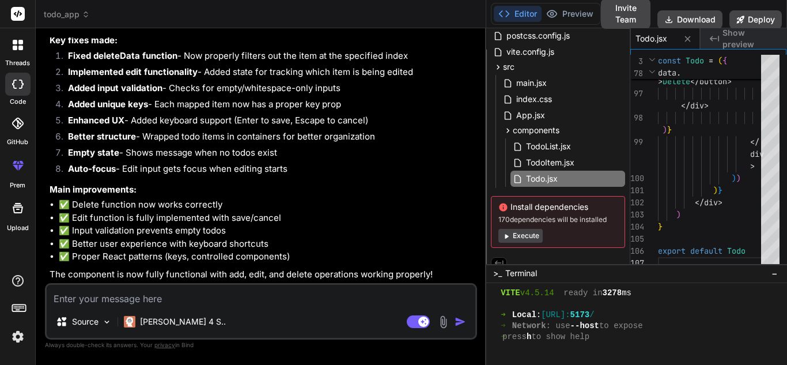
click at [204, 295] on textarea at bounding box center [261, 294] width 428 height 21
click at [563, 164] on span "TodoItem.jsx" at bounding box center [550, 162] width 51 height 14
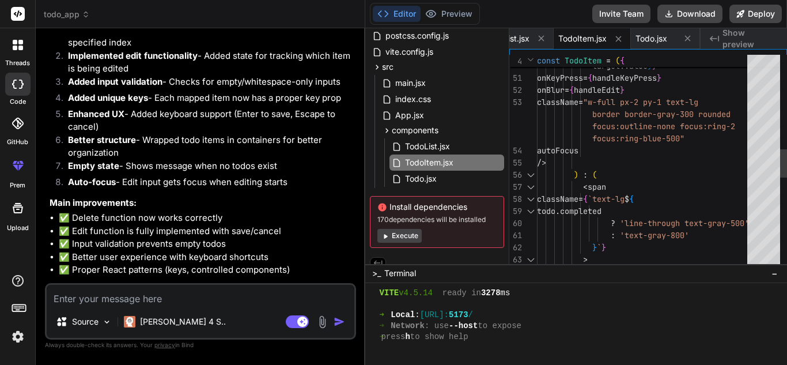
scroll to position [0, 641]
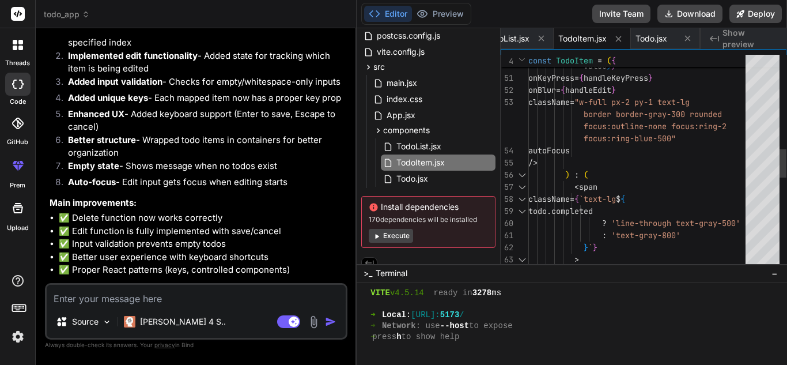
drag, startPoint x: 485, startPoint y: 161, endPoint x: 336, endPoint y: 169, distance: 149.4
click at [336, 169] on div "Bind AI Web Search Created with Pixso. Code Generator You hi Bind AI Hello! I'm…" at bounding box center [196, 196] width 321 height 336
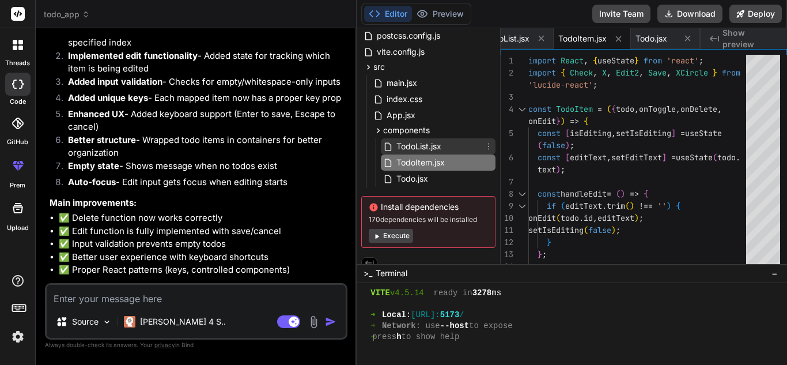
click at [413, 146] on span "TodoList.jsx" at bounding box center [418, 146] width 47 height 14
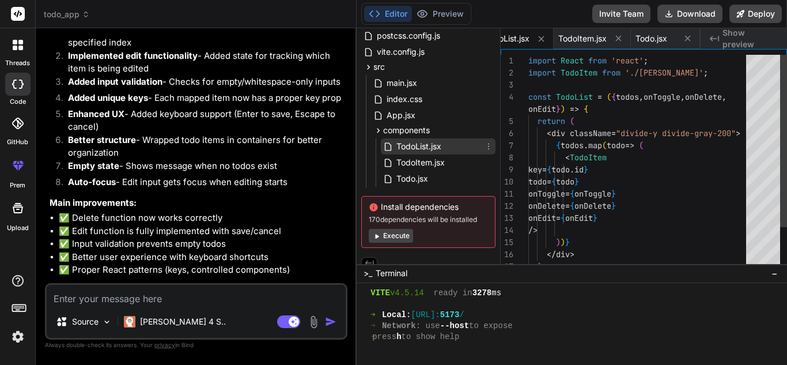
scroll to position [0, 620]
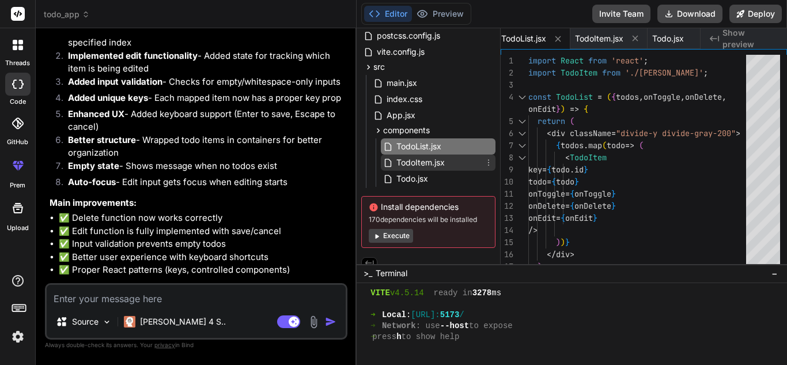
click at [428, 165] on span "TodoItem.jsx" at bounding box center [420, 162] width 51 height 14
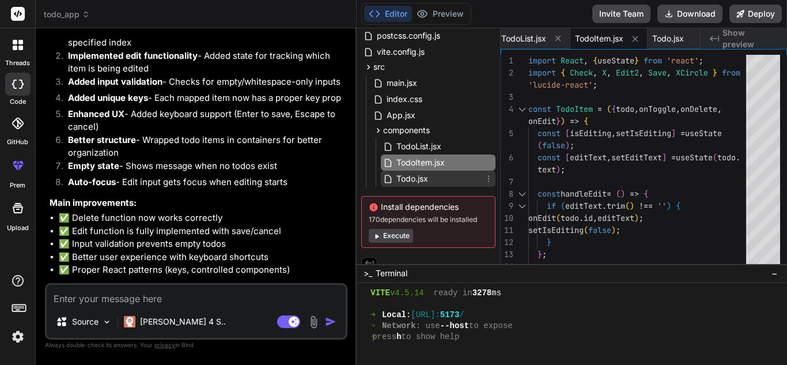
click at [428, 174] on span "Todo.jsx" at bounding box center [412, 179] width 34 height 14
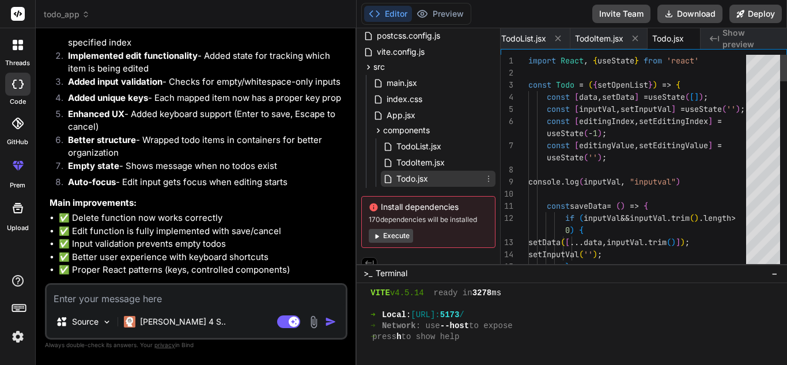
scroll to position [0, 641]
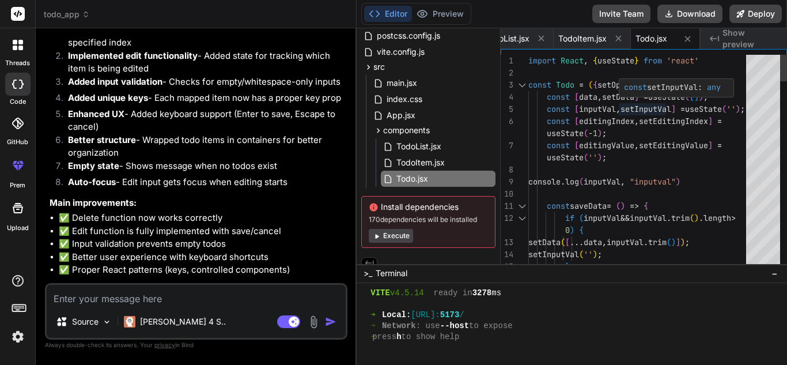
click at [629, 94] on div "const setInputVal : any" at bounding box center [672, 87] width 106 height 17
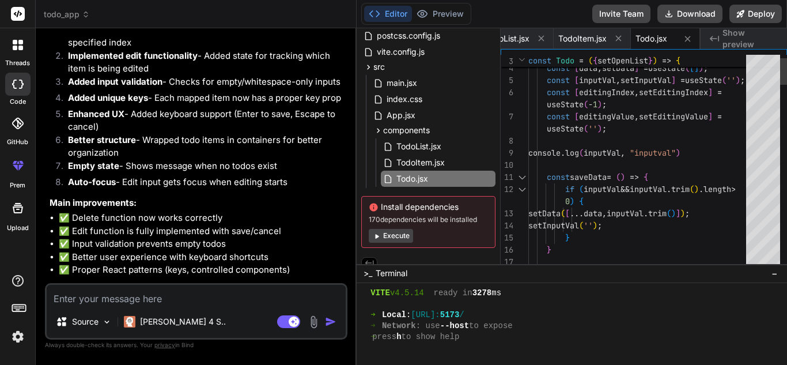
scroll to position [0, 0]
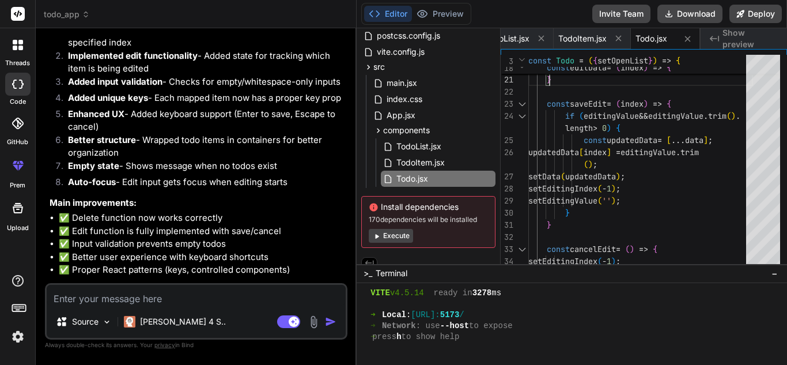
scroll to position [1635, 0]
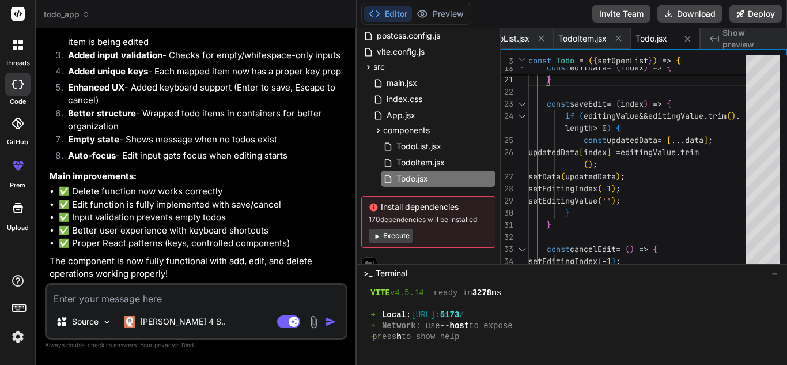
click at [125, 299] on textarea at bounding box center [196, 294] width 299 height 21
drag, startPoint x: 115, startPoint y: 297, endPoint x: 47, endPoint y: 291, distance: 68.2
click at [47, 291] on textarea "i want logic" at bounding box center [196, 294] width 299 height 21
paste textarea "const editData = (index) =>{ }"
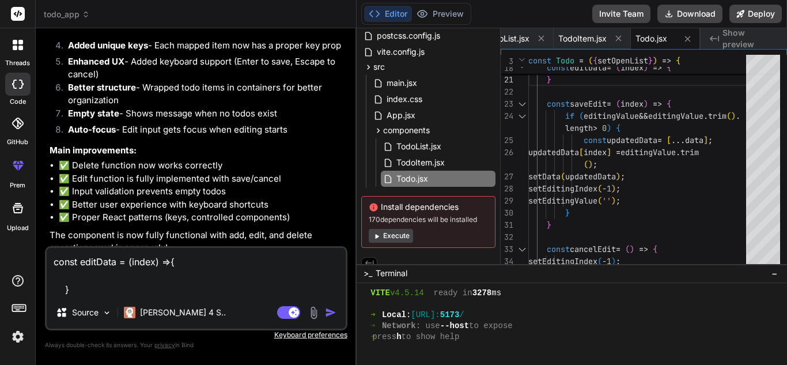
click at [64, 260] on textarea "const editData = (index) =>{ }" at bounding box center [196, 272] width 299 height 48
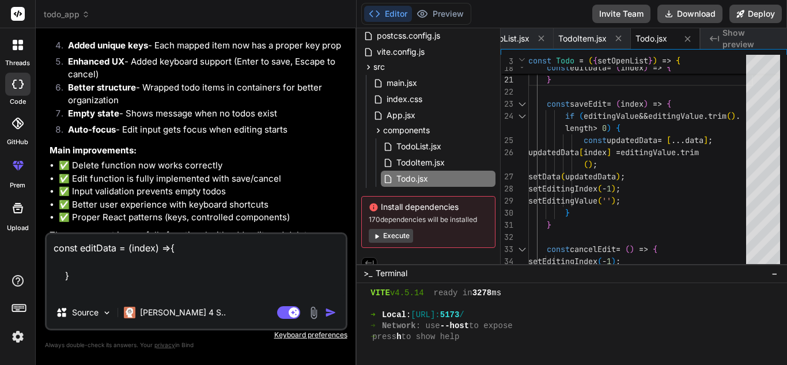
paste textarea "const [data , setData] = useState([]);"
click at [72, 295] on textarea "const [data , setData] = useState([]); const editData = (index) =>{ }" at bounding box center [196, 265] width 299 height 62
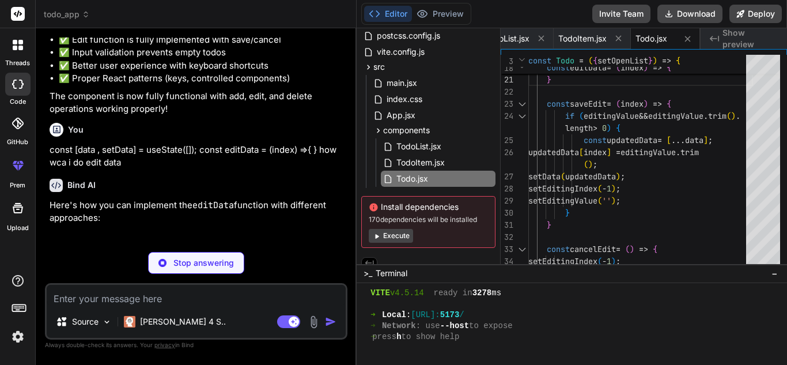
scroll to position [1761, 0]
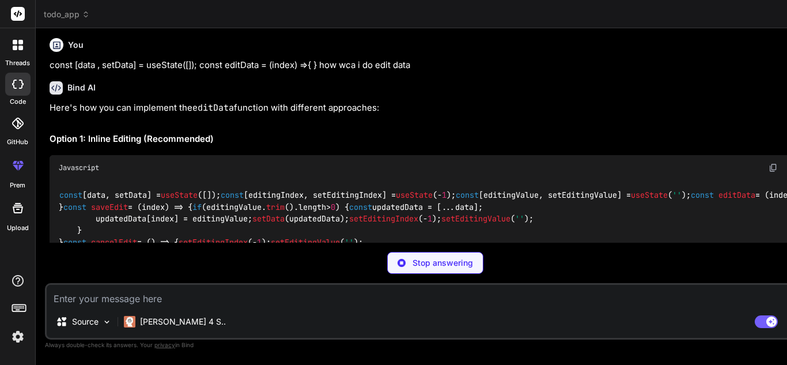
drag, startPoint x: 355, startPoint y: 133, endPoint x: 522, endPoint y: 114, distance: 168.1
click at [522, 114] on div "todo_app Created with Pixso. Bind AI Web Search Created with Pixso. Code Genera…" at bounding box center [701, 182] width 1330 height 365
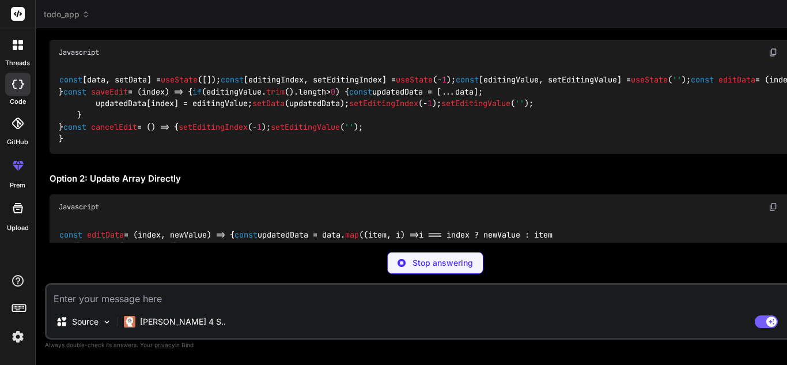
scroll to position [1848, 0]
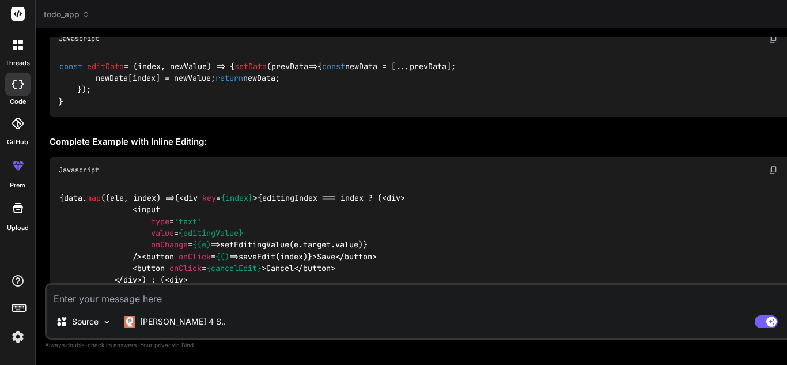
scroll to position [2079, 0]
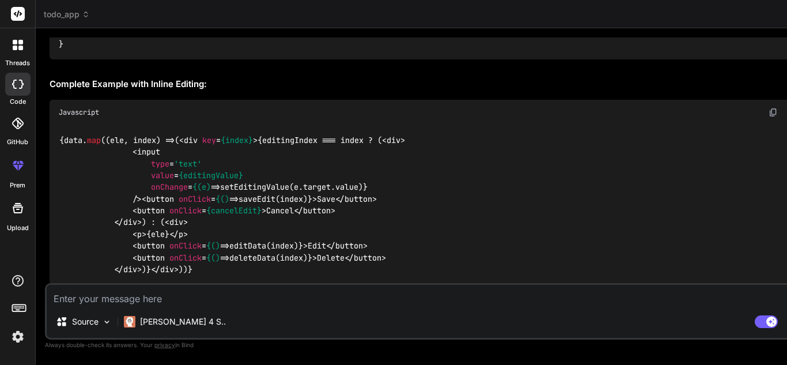
drag, startPoint x: 179, startPoint y: 83, endPoint x: 76, endPoint y: 83, distance: 103.1
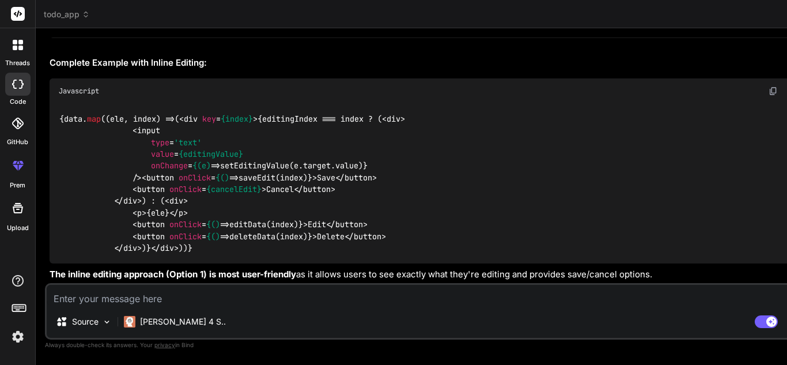
drag, startPoint x: 170, startPoint y: 157, endPoint x: 225, endPoint y: 157, distance: 55.3
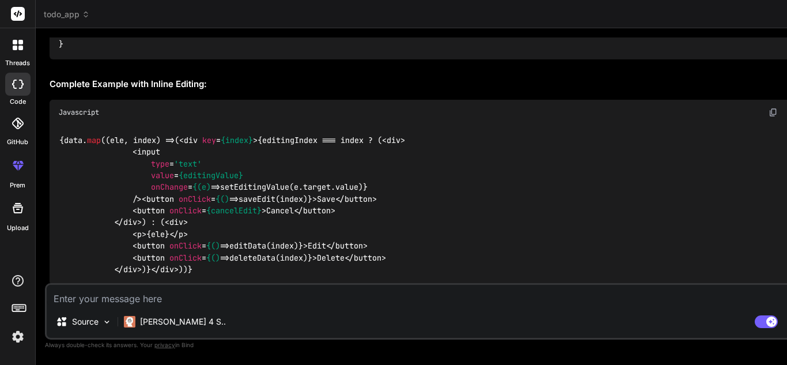
drag, startPoint x: 188, startPoint y: 137, endPoint x: 48, endPoint y: 134, distance: 139.4
click at [48, 134] on div "You hi Bind AI Hello! I'm Bind AI, your AI assistant and senior software develo…" at bounding box center [435, 159] width 777 height 245
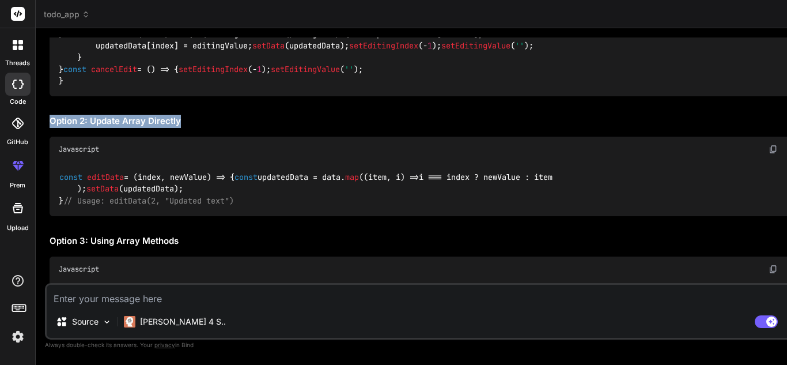
scroll to position [1733, 0]
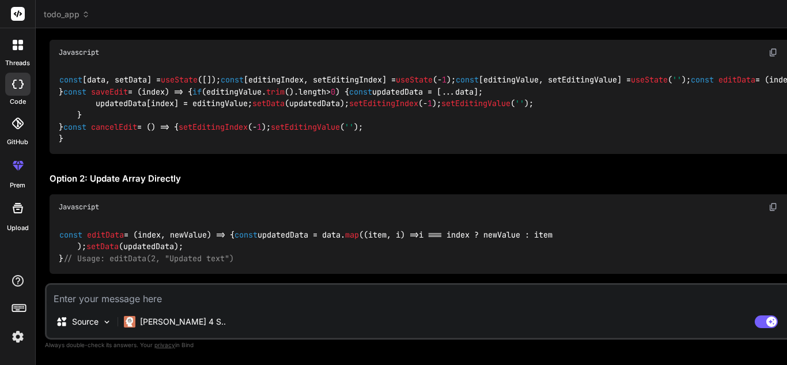
click at [192, 31] on h2 "Option 1: Inline Editing (Recommended)" at bounding box center [436, 23] width 773 height 13
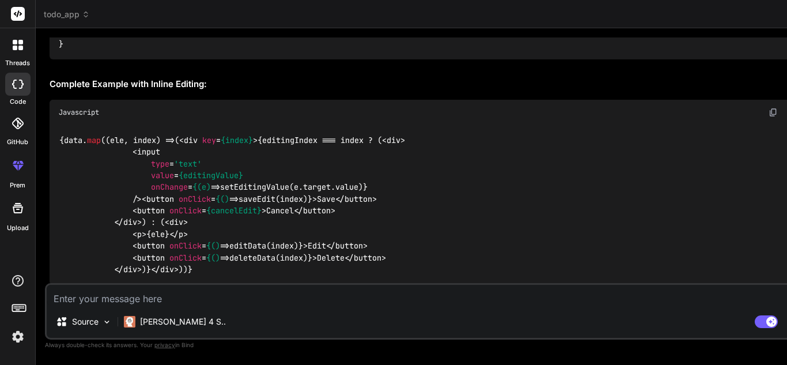
scroll to position [2194, 0]
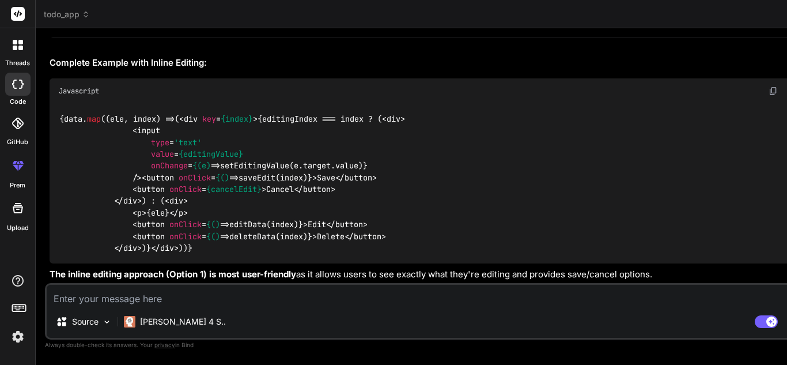
scroll to position [2252, 0]
drag, startPoint x: 218, startPoint y: 102, endPoint x: 274, endPoint y: 85, distance: 58.6
click at [97, 125] on span "< input type = 'text' value = {editingValue} onChange = {(e) =>" at bounding box center [151, 147] width 184 height 45
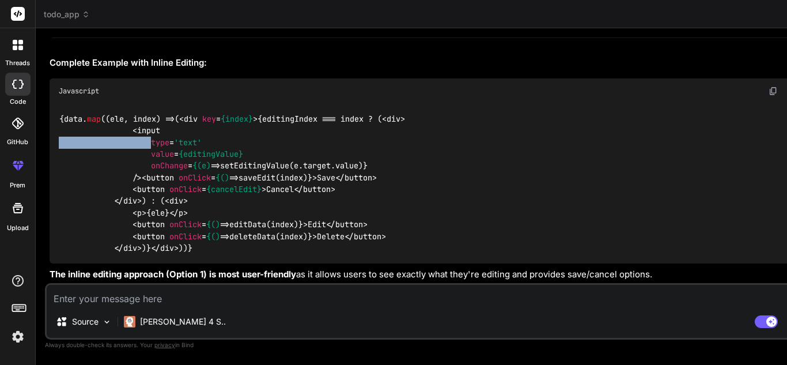
click at [97, 125] on span "< input type = 'text' value = {editingValue} onChange = {(e) =>" at bounding box center [151, 147] width 184 height 45
click at [210, 142] on div "{data. map ( ( ele, index ) => ( < div key = {index} > {editingIndex === index …" at bounding box center [436, 184] width 773 height 160
click at [261, 189] on span "< div key = {index} > {editingIndex === index ? ( < div > < input type = 'text'…" at bounding box center [232, 182] width 346 height 139
click at [299, 193] on span "< div key = {index} > {editingIndex === index ? ( < div > < input type = 'text'…" at bounding box center [232, 182] width 346 height 139
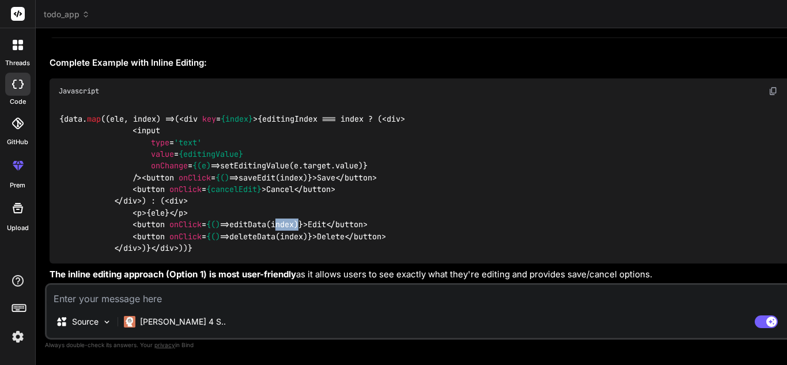
click at [299, 193] on span "< div key = {index} > {editingIndex === index ? ( < div > < input type = 'text'…" at bounding box center [232, 182] width 346 height 139
click at [193, 219] on span "onClick" at bounding box center [185, 224] width 32 height 10
click at [264, 193] on span "< div key = {index} > {editingIndex === index ? ( < div > < input type = 'text'…" at bounding box center [232, 182] width 346 height 139
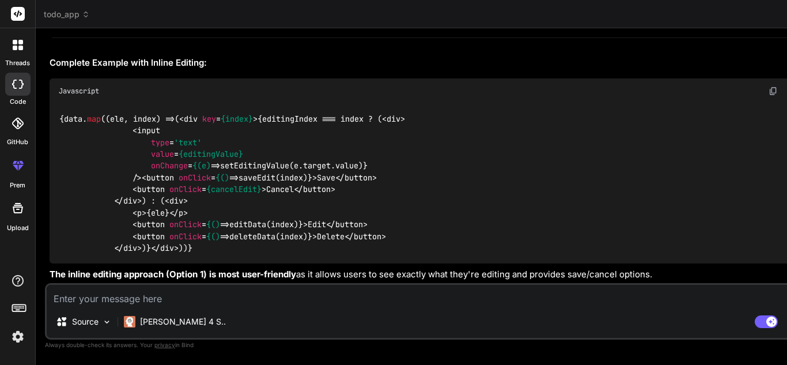
click at [303, 192] on span "< div key = {index} > {editingIndex === index ? ( < div > < input type = 'text'…" at bounding box center [232, 182] width 346 height 139
click at [250, 194] on span "< div key = {index} > {editingIndex === index ? ( < div > < input type = 'text'…" at bounding box center [232, 182] width 346 height 139
click at [304, 194] on span "< div key = {index} > {editingIndex === index ? ( < div > < input type = 'text'…" at bounding box center [232, 182] width 346 height 139
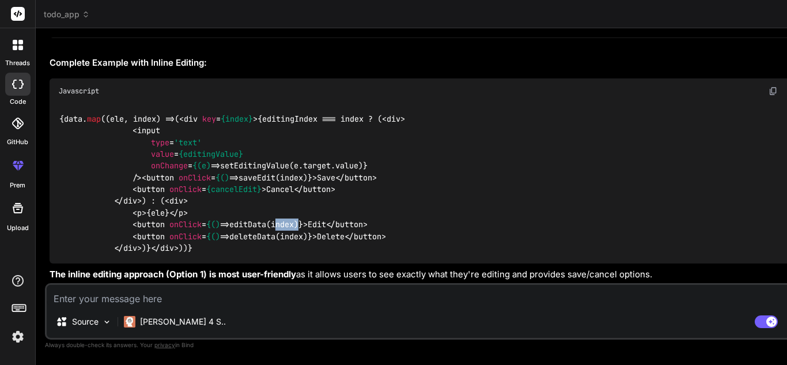
click at [304, 194] on span "< div key = {index} > {editingIndex === index ? ( < div > < input type = 'text'…" at bounding box center [232, 182] width 346 height 139
click at [279, 193] on span "< div key = {index} > {editingIndex === index ? ( < div > < input type = 'text'…" at bounding box center [232, 182] width 346 height 139
click at [308, 194] on span "< div key = {index} > {editingIndex === index ? ( < div > < input type = 'text'…" at bounding box center [232, 182] width 346 height 139
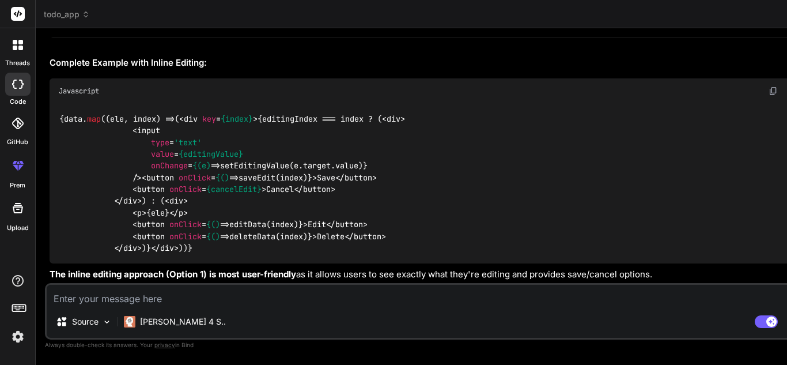
click at [252, 206] on span "< div key = {index} > {editingIndex === index ? ( < div > < input type = 'text'…" at bounding box center [232, 182] width 346 height 139
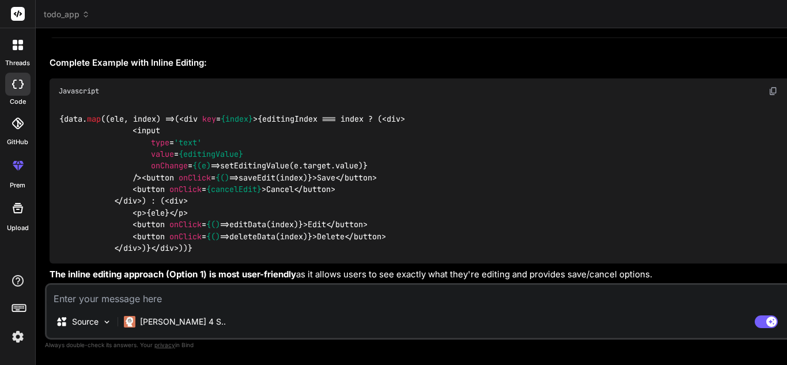
click at [141, 29] on code "const editData = ( index, newValue ) => { setData ( prevData => { const newData…" at bounding box center [257, 5] width 397 height 47
click at [212, 29] on code "const editData = ( index, newValue ) => { setData ( prevData => { const newData…" at bounding box center [257, 5] width 397 height 47
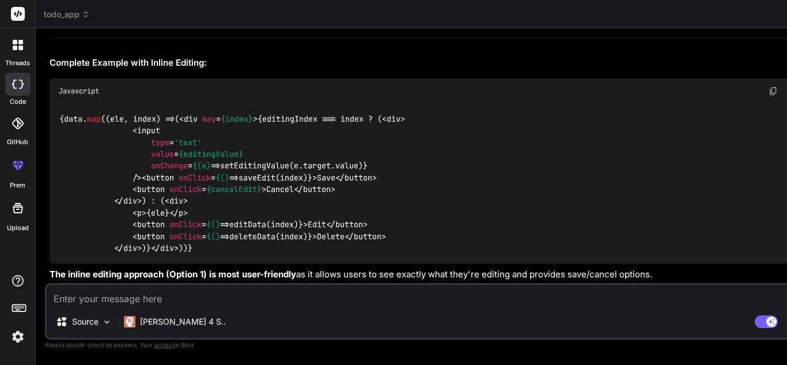
click at [144, 29] on code "const editData = ( index, newValue ) => { setData ( prevData => { const newData…" at bounding box center [257, 5] width 397 height 47
click at [199, 29] on code "const editData = ( index, newValue ) => { setData ( prevData => { const newData…" at bounding box center [257, 5] width 397 height 47
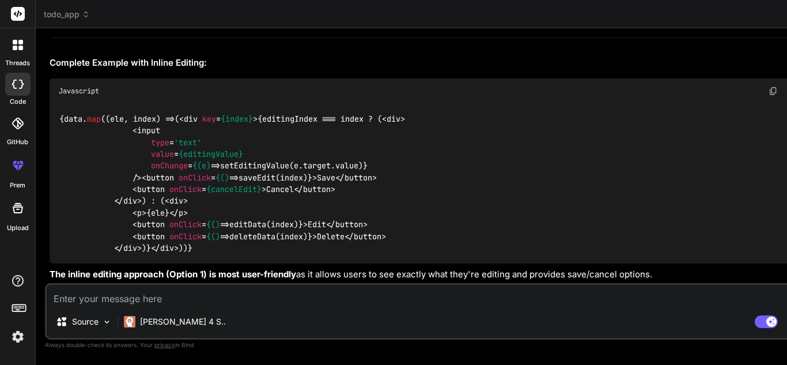
click at [143, 303] on textarea at bounding box center [435, 294] width 776 height 21
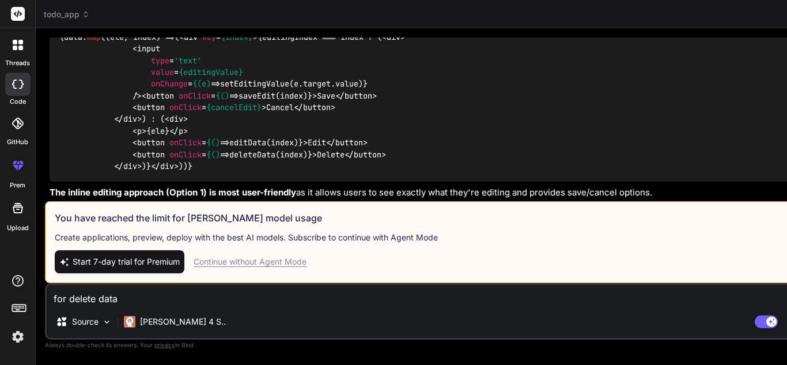
click at [238, 263] on div "Continue without Agent Mode" at bounding box center [249, 262] width 113 height 12
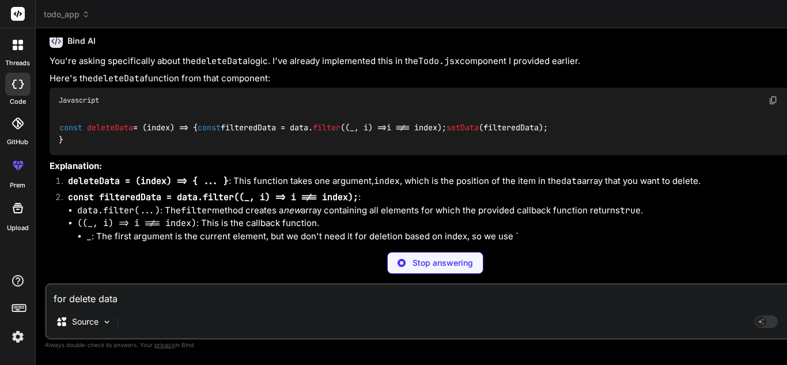
scroll to position [2966, 0]
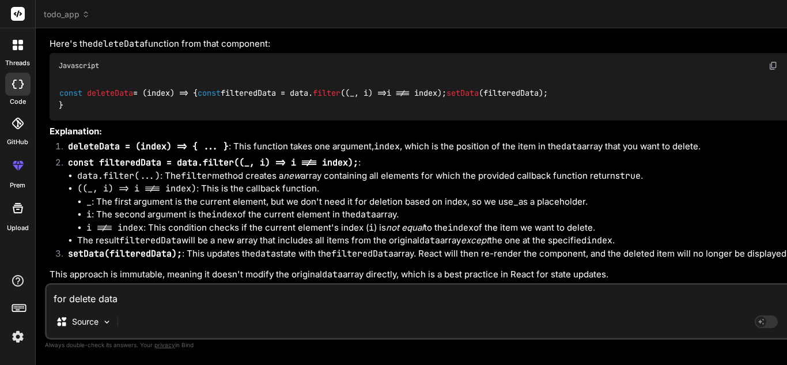
click at [164, 88] on span "index" at bounding box center [158, 93] width 23 height 10
click at [136, 95] on code "const deleteData = ( index ) => { const filteredData = data. filter ( ( _, i ) …" at bounding box center [303, 99] width 489 height 24
click at [184, 98] on code "const deleteData = ( index ) => { const filteredData = data. filter ( ( _, i ) …" at bounding box center [303, 99] width 489 height 24
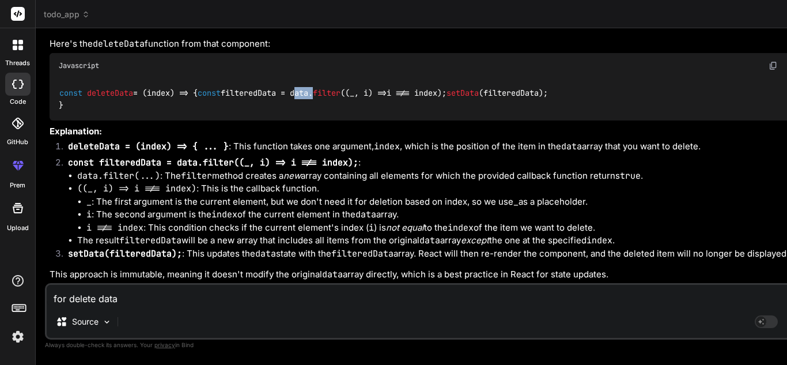
click at [184, 98] on code "const deleteData = ( index ) => { const filteredData = data. filter ( ( _, i ) …" at bounding box center [303, 99] width 489 height 24
click at [313, 98] on span "filter" at bounding box center [327, 93] width 28 height 10
click at [158, 88] on span "index" at bounding box center [158, 93] width 23 height 10
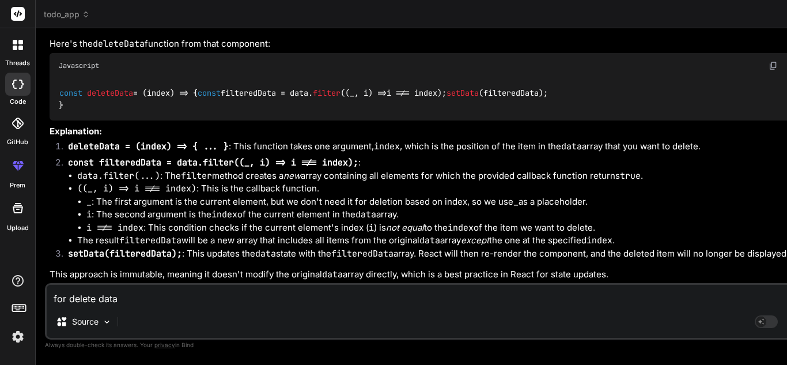
click at [183, 95] on code "const deleteData = ( index ) => { const filteredData = data. filter ( ( _, i ) …" at bounding box center [303, 99] width 489 height 24
drag, startPoint x: 183, startPoint y: 95, endPoint x: 212, endPoint y: 97, distance: 29.5
click at [185, 96] on code "const deleteData = ( index ) => { const filteredData = data. filter ( ( _, i ) …" at bounding box center [303, 99] width 489 height 24
click at [313, 97] on span "filter" at bounding box center [327, 93] width 28 height 10
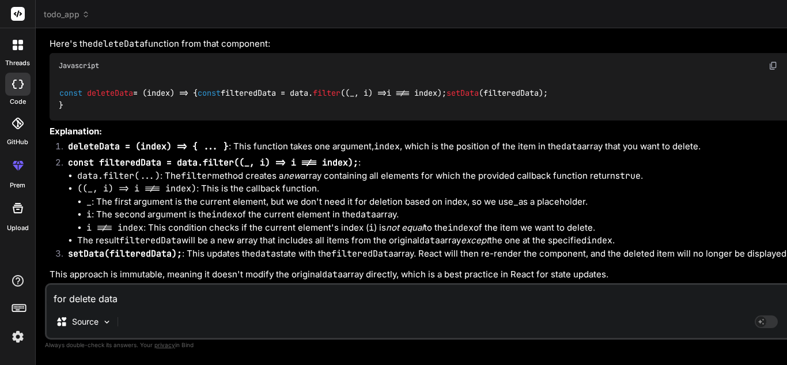
click at [157, 111] on code "const deleteData = ( index ) => { const filteredData = data. filter ( ( _, i ) …" at bounding box center [303, 99] width 489 height 24
click at [133, 157] on code "const filteredData = data.filter((_, i) => i !== index);" at bounding box center [213, 163] width 290 height 12
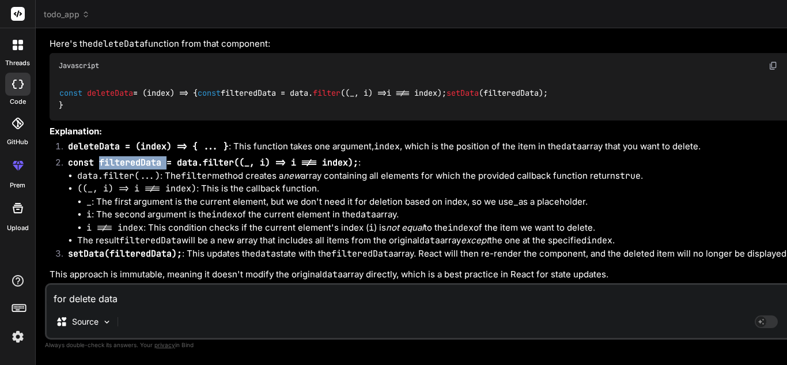
click at [189, 157] on code "const filteredData = data.filter((_, i) => i !== index);" at bounding box center [213, 163] width 290 height 12
click at [213, 157] on code "const filteredData = data.filter((_, i) => i !== index);" at bounding box center [213, 163] width 290 height 12
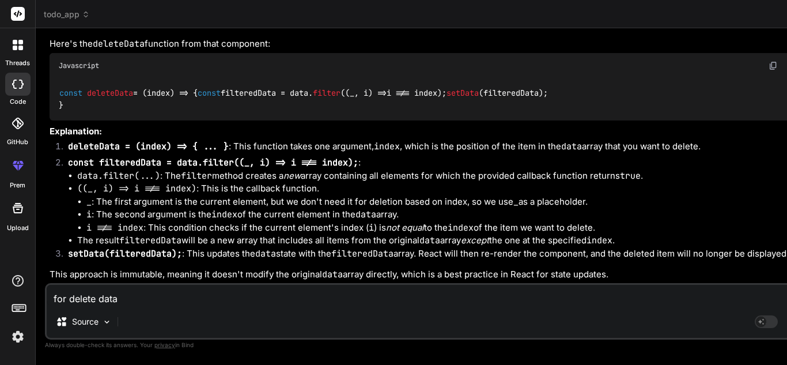
click at [182, 111] on code "const deleteData = ( index ) => { const filteredData = data. filter ( ( _, i ) …" at bounding box center [303, 99] width 489 height 24
click at [313, 98] on span "filter" at bounding box center [327, 93] width 28 height 10
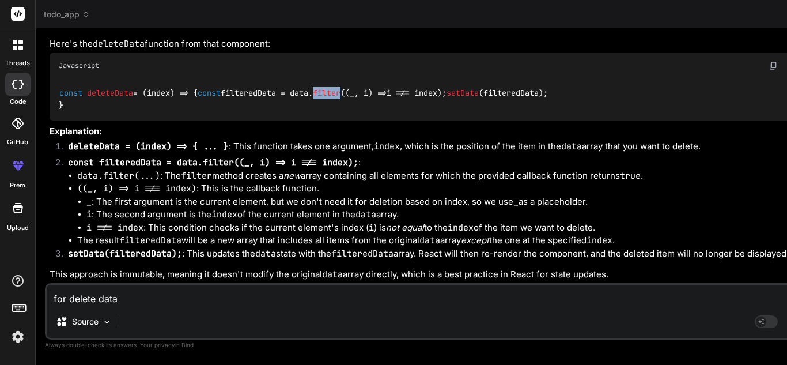
click at [313, 98] on span "filter" at bounding box center [327, 93] width 28 height 10
click at [181, 111] on code "const deleteData = ( index ) => { const filteredData = data. filter ( ( _, i ) …" at bounding box center [303, 99] width 489 height 24
click at [313, 98] on span "filter" at bounding box center [327, 93] width 28 height 10
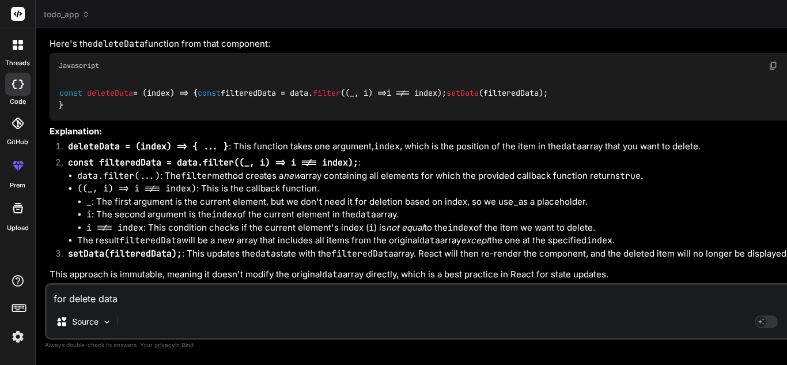
click at [350, 98] on span "_, i" at bounding box center [359, 93] width 18 height 10
click at [301, 111] on code "const deleteData = ( index ) => { const filteredData = data. filter ( ( _, i ) …" at bounding box center [303, 99] width 489 height 24
click at [136, 294] on textarea "for delete data" at bounding box center [435, 294] width 776 height 21
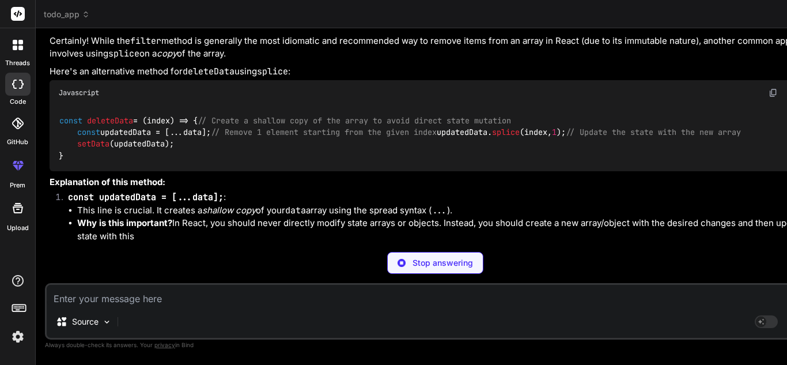
scroll to position [3447, 0]
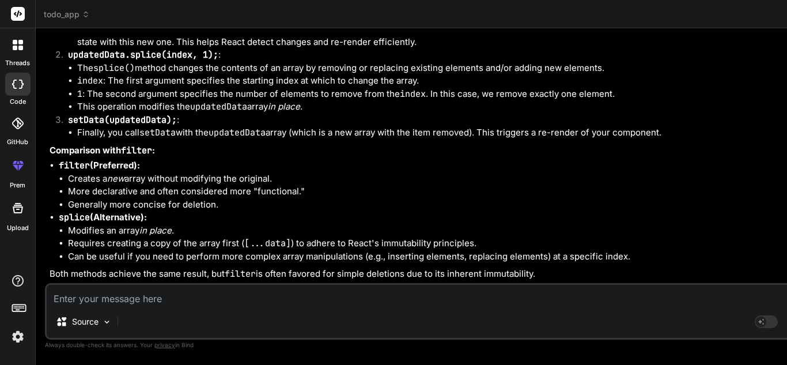
drag, startPoint x: 225, startPoint y: 130, endPoint x: 89, endPoint y: 123, distance: 136.1
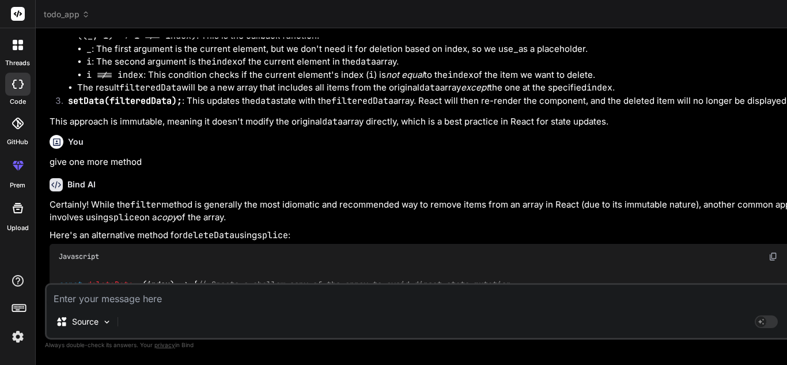
scroll to position [2526, 0]
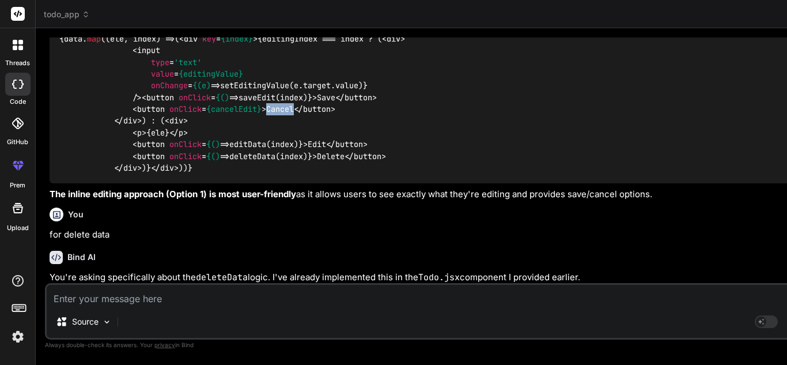
scroll to position [2123, 0]
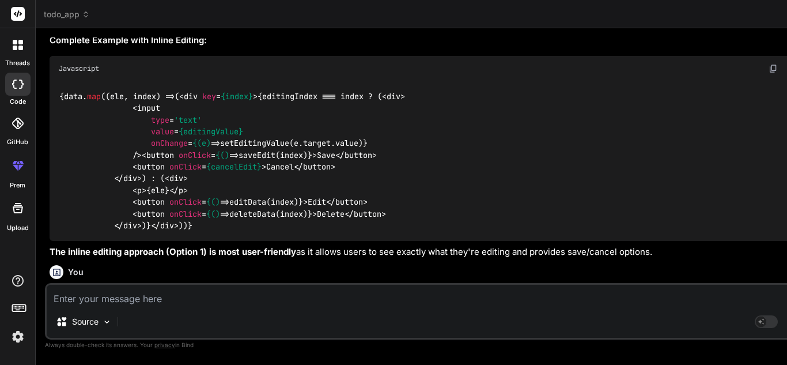
drag, startPoint x: 83, startPoint y: 211, endPoint x: 55, endPoint y: 149, distance: 68.3
copy code "const editData = ( index, newValue ) => { const updatedData = data. map ( ( ite…"
click at [102, 306] on div "Source Agent Mode. When this toggle is activated, AI automatically makes decisi…" at bounding box center [435, 311] width 780 height 56
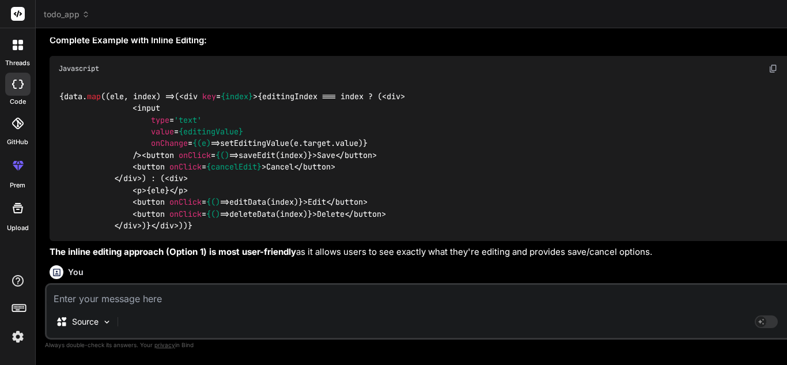
click at [100, 297] on textarea at bounding box center [435, 294] width 776 height 21
paste textarea "import React, { useState } from 'react' const Todo = ({ setOpenList }) => { con…"
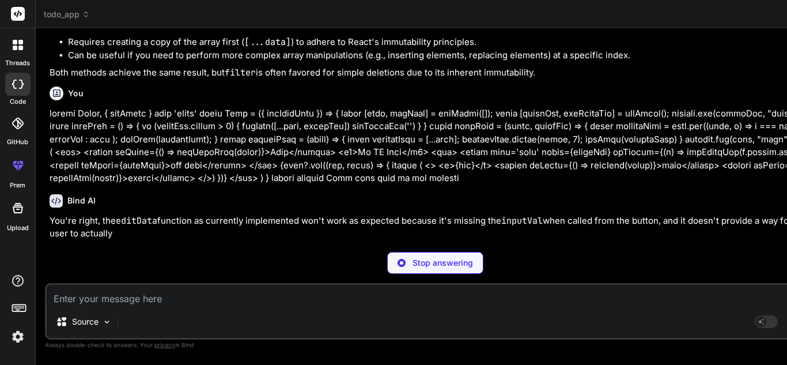
scroll to position [3988, 0]
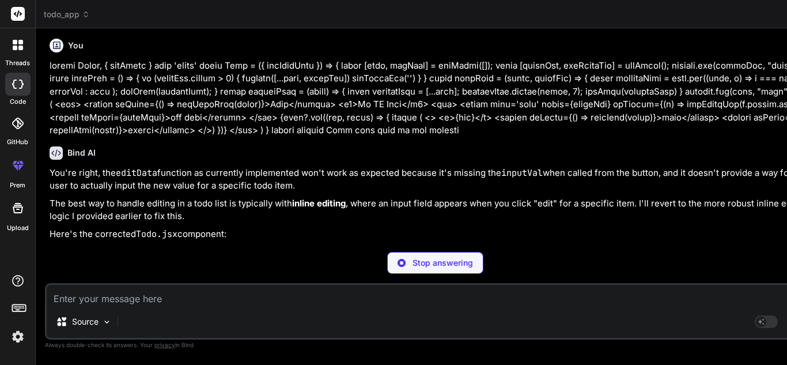
drag, startPoint x: 485, startPoint y: 111, endPoint x: 645, endPoint y: 101, distance: 159.8
click at [645, 101] on div "todo_app Created with Pixso. Bind AI Web Search Created with Pixso. Code Genera…" at bounding box center [701, 182] width 1330 height 365
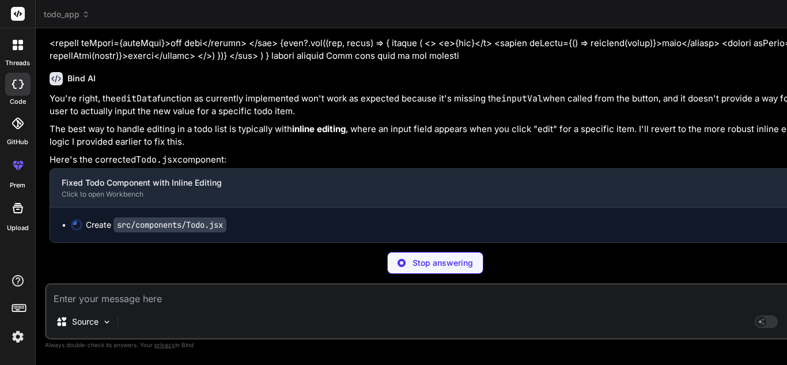
drag, startPoint x: 486, startPoint y: 123, endPoint x: 588, endPoint y: 110, distance: 102.7
click at [588, 110] on div "todo_app Created with Pixso. Bind AI Web Search Created with Pixso. Code Genera…" at bounding box center [701, 182] width 1330 height 365
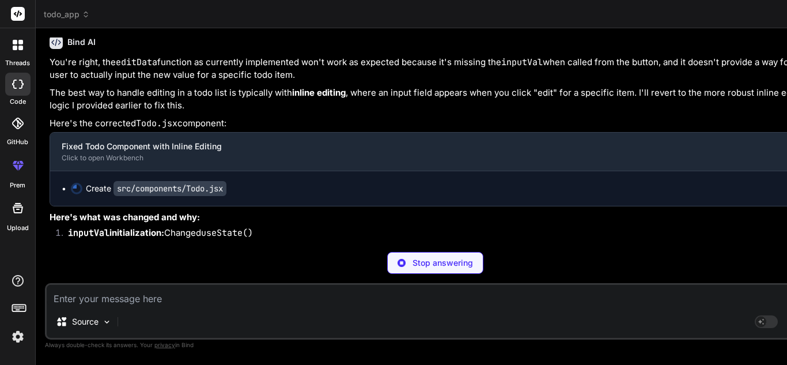
scroll to position [405, 0]
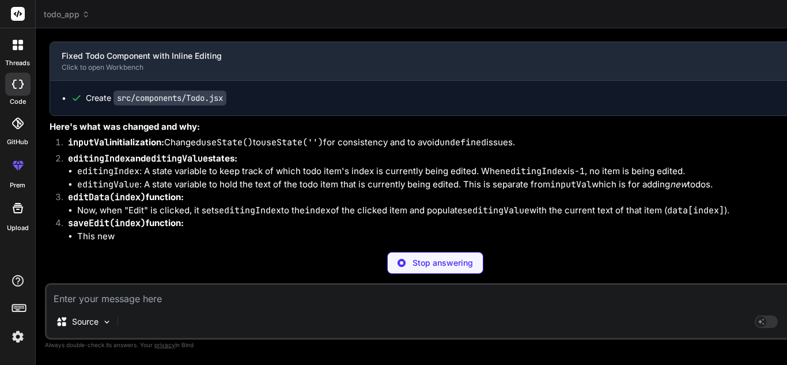
drag, startPoint x: 486, startPoint y: 257, endPoint x: 667, endPoint y: 220, distance: 184.5
click at [667, 221] on div "todo_app Created with Pixso. Bind AI Web Search Created with Pixso. Code Genera…" at bounding box center [701, 182] width 1330 height 365
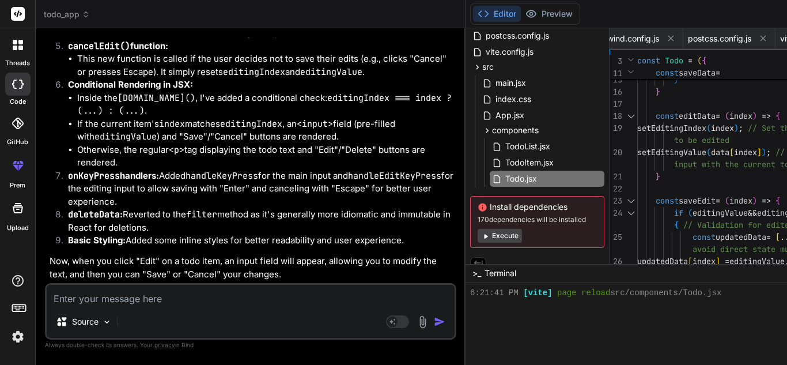
scroll to position [0, 0]
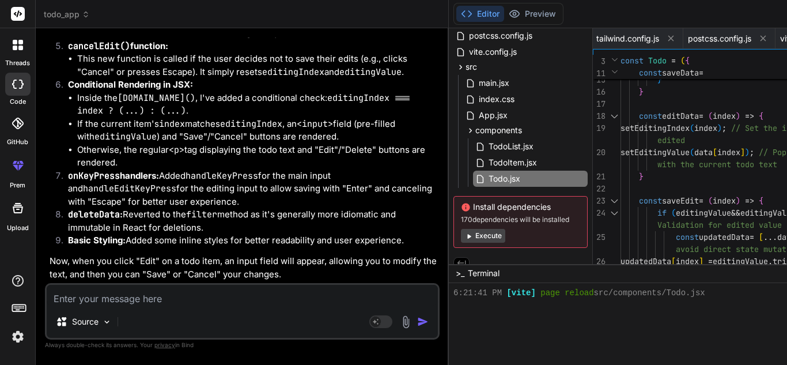
drag, startPoint x: 485, startPoint y: 160, endPoint x: 244, endPoint y: 154, distance: 241.3
click at [244, 154] on div "Bind AI Web Search Created with Pixso. Code Generator You hi Bind AI Hello! I'm…" at bounding box center [242, 196] width 413 height 336
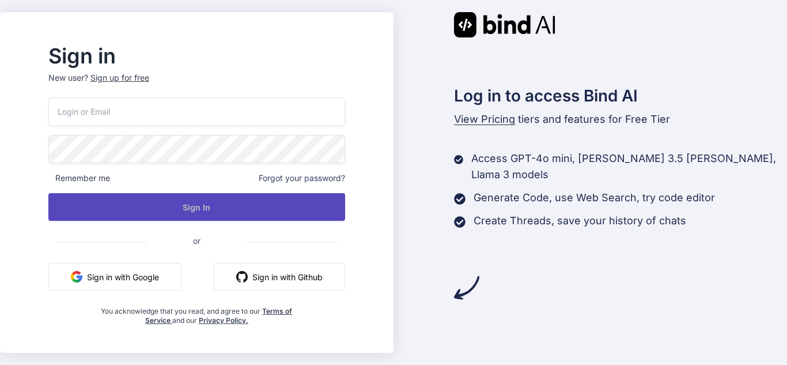
type input "[EMAIL_ADDRESS][DOMAIN_NAME]"
click at [212, 207] on button "Sign In" at bounding box center [196, 207] width 297 height 28
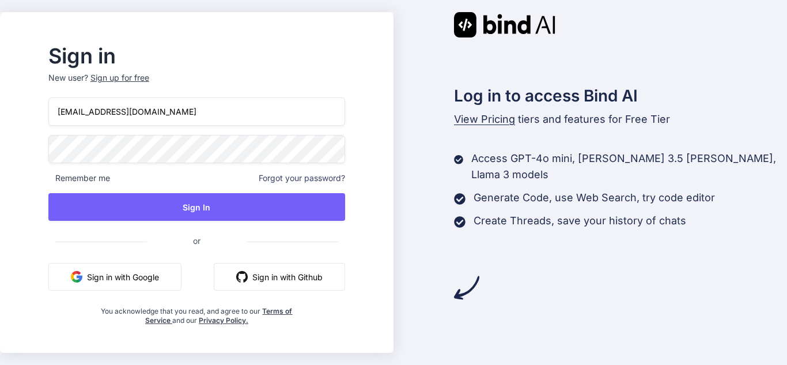
drag, startPoint x: 172, startPoint y: 112, endPoint x: 0, endPoint y: 109, distance: 172.2
click at [0, 109] on div "Sign in New user? Sign up for free [EMAIL_ADDRESS][DOMAIN_NAME] Remember me For…" at bounding box center [393, 182] width 787 height 365
click at [198, 66] on div "Sign in New user? Sign up for free" at bounding box center [196, 72] width 297 height 51
click at [24, 148] on div "Sign in New user? Sign up for free [EMAIL_ADDRESS][DOMAIN_NAME] Remember me For…" at bounding box center [393, 182] width 787 height 365
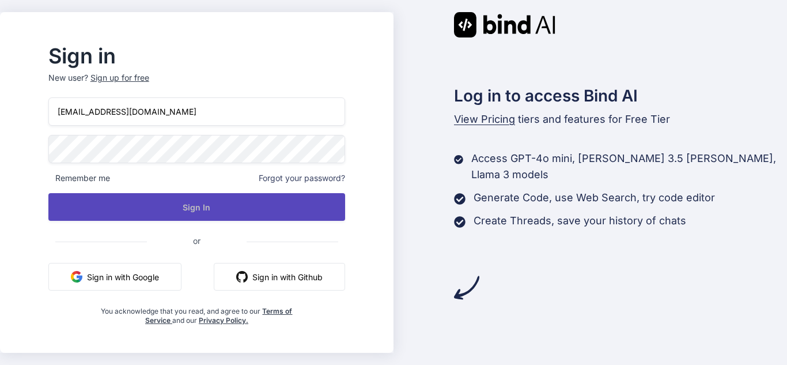
click at [99, 208] on button "Sign In" at bounding box center [196, 207] width 297 height 28
